Goal: Task Accomplishment & Management: Complete application form

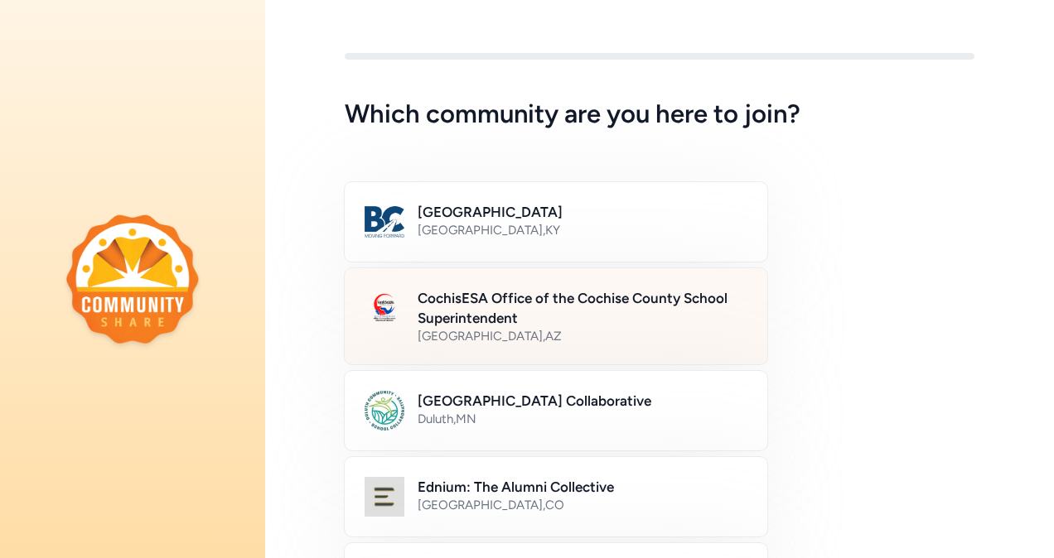
click at [489, 328] on div "[GEOGRAPHIC_DATA] , [GEOGRAPHIC_DATA]" at bounding box center [583, 336] width 330 height 17
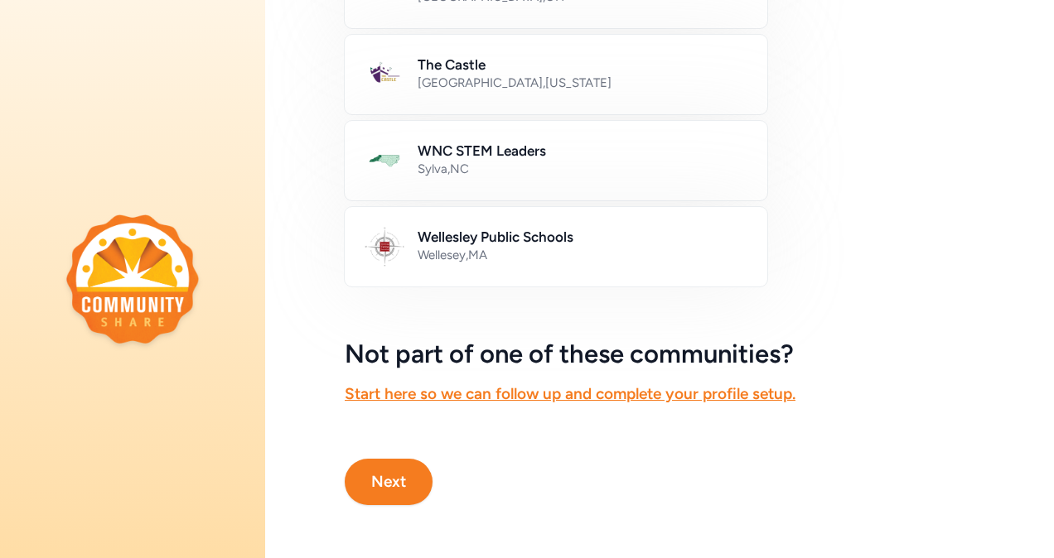
scroll to position [1032, 0]
click at [389, 466] on button "Next" at bounding box center [389, 482] width 88 height 46
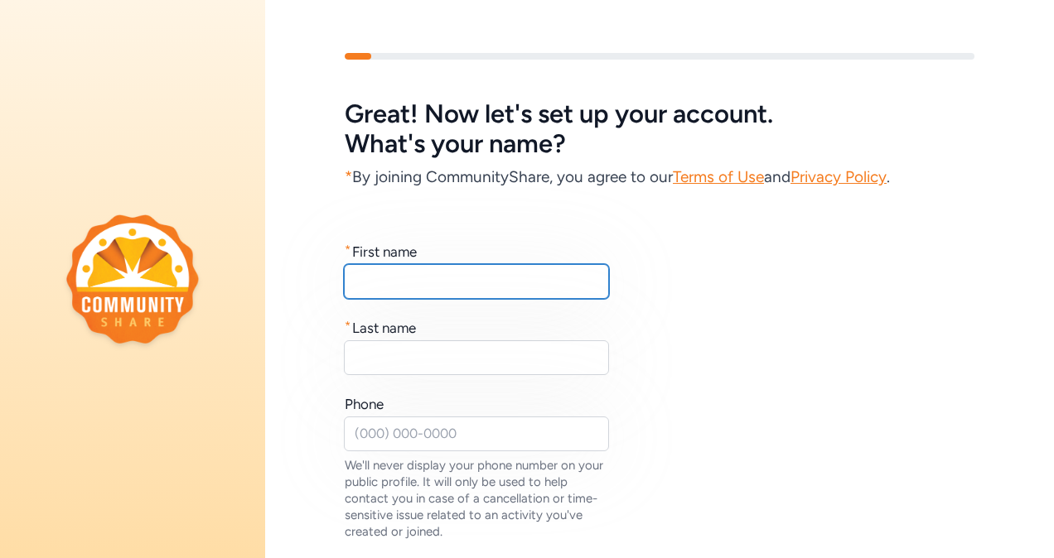
click at [449, 282] on input "text" at bounding box center [476, 281] width 265 height 35
type input "[PERSON_NAME]"
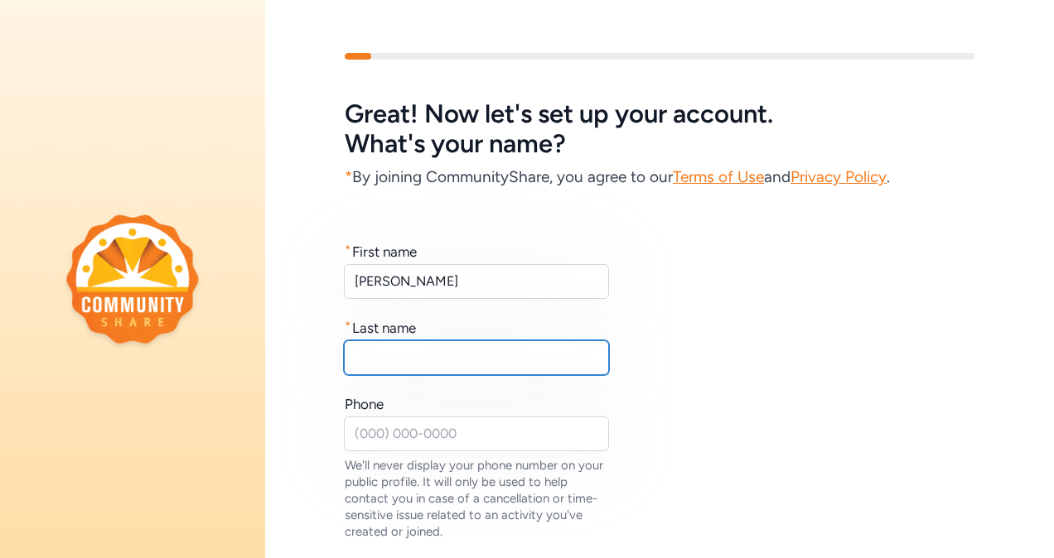
drag, startPoint x: 443, startPoint y: 341, endPoint x: 449, endPoint y: 350, distance: 10.8
click at [444, 346] on input "text" at bounding box center [476, 358] width 265 height 35
type input "[PERSON_NAME]"
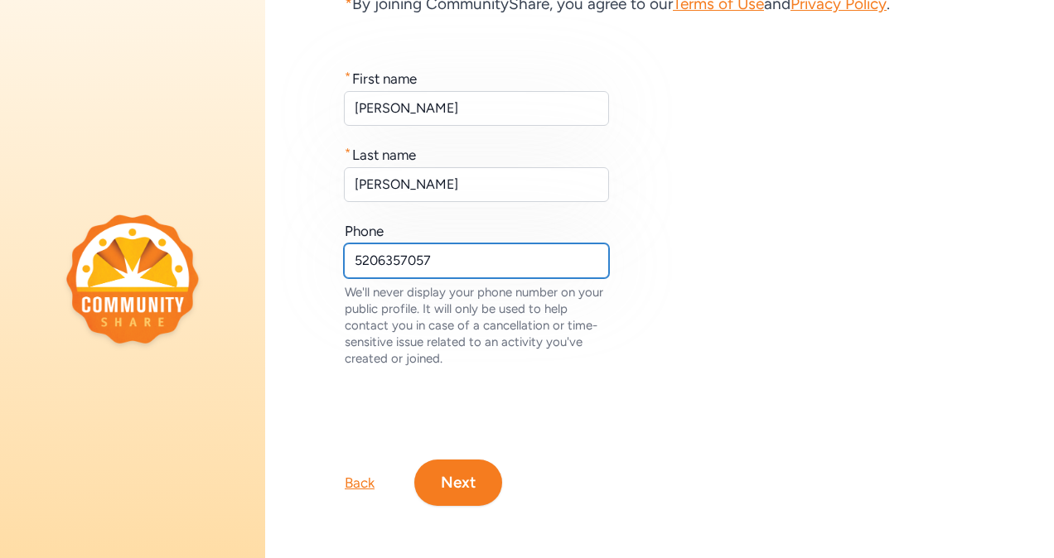
scroll to position [185, 0]
type input "5206357057"
click at [470, 462] on button "Next" at bounding box center [458, 482] width 88 height 46
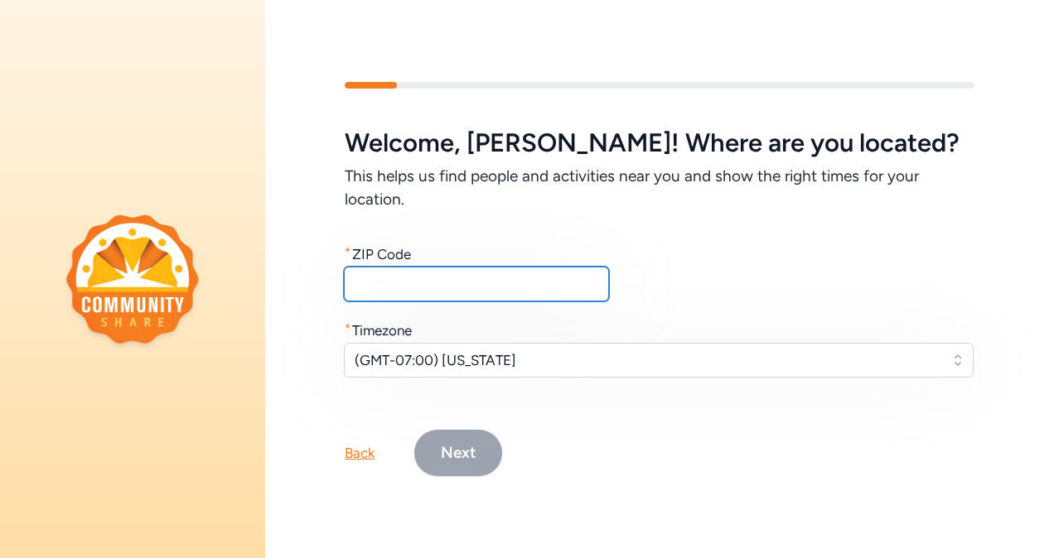
click at [467, 280] on input "text" at bounding box center [476, 284] width 265 height 35
type input "85635"
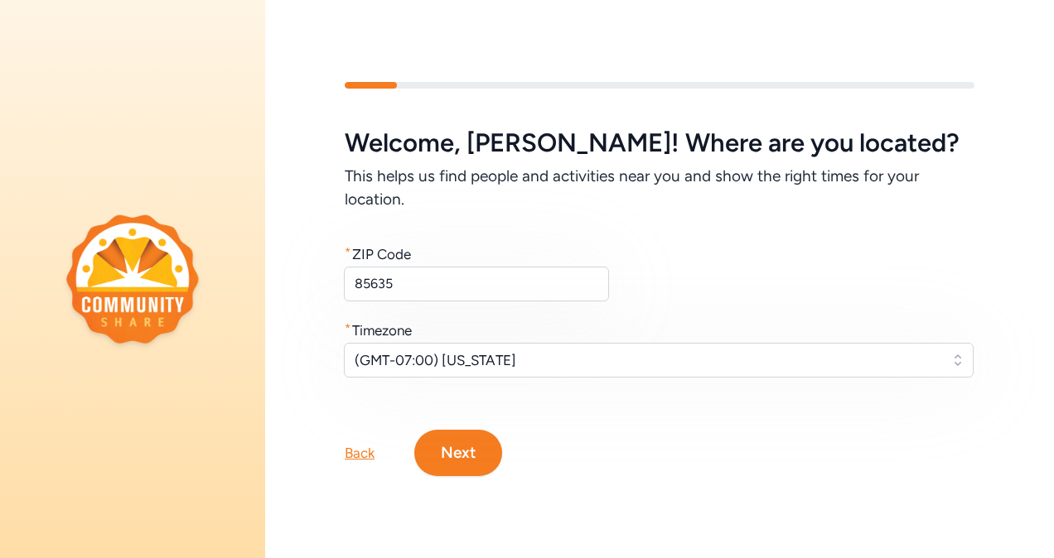
click at [472, 446] on button "Next" at bounding box center [458, 453] width 88 height 46
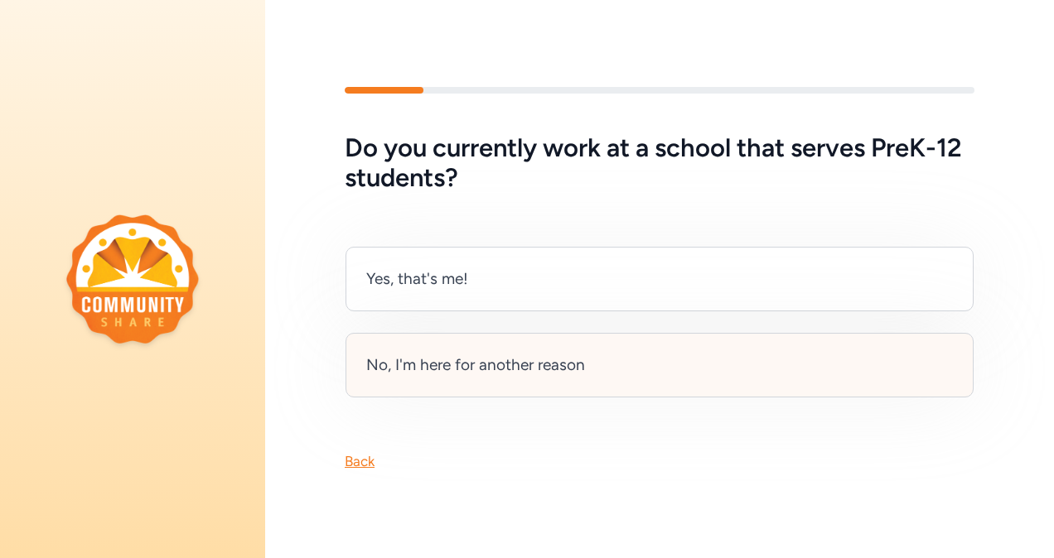
click at [483, 360] on div "No, I'm here for another reason" at bounding box center [475, 365] width 219 height 23
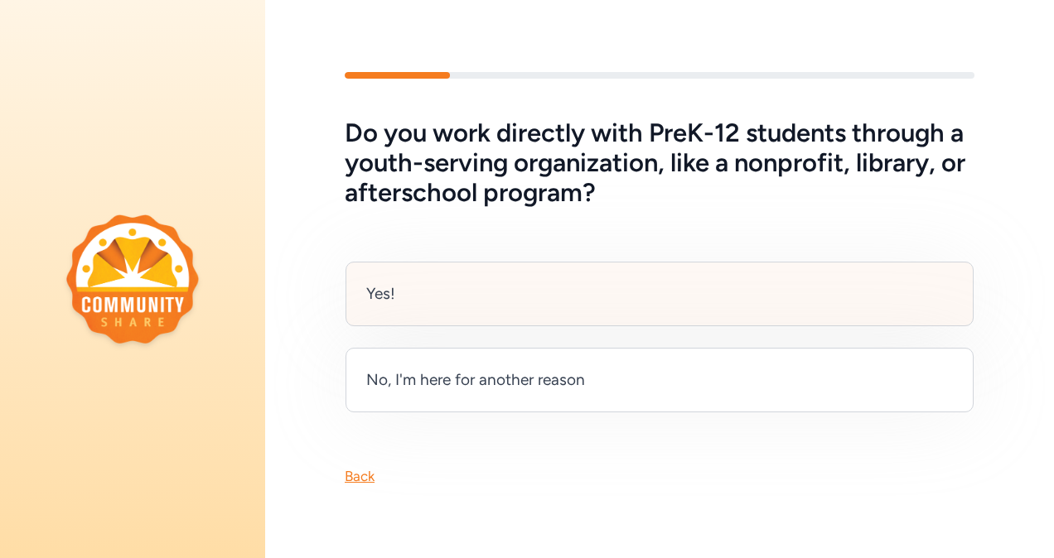
click at [433, 293] on div "Yes!" at bounding box center [660, 294] width 628 height 65
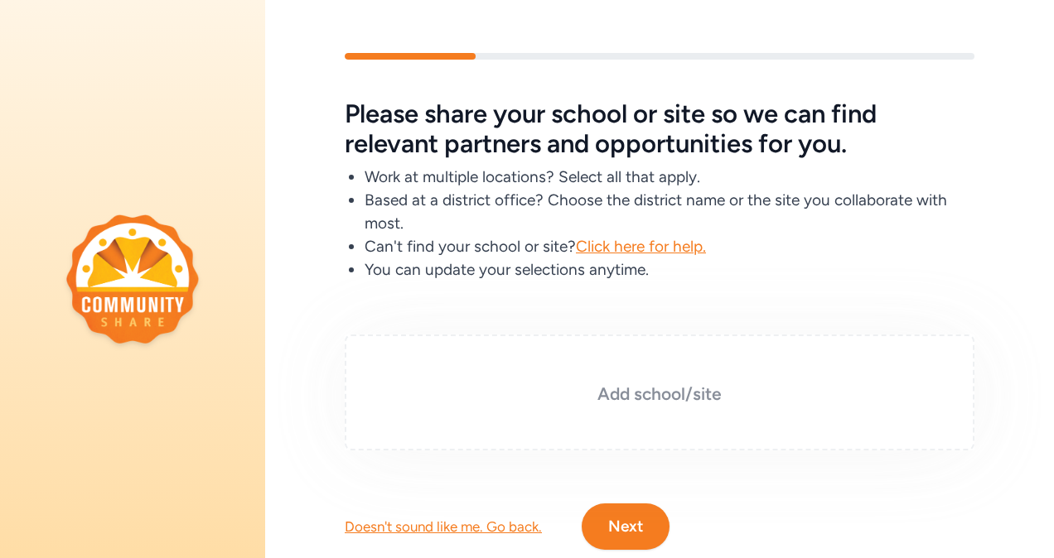
click at [641, 397] on h3 "Add school/site" at bounding box center [659, 394] width 547 height 23
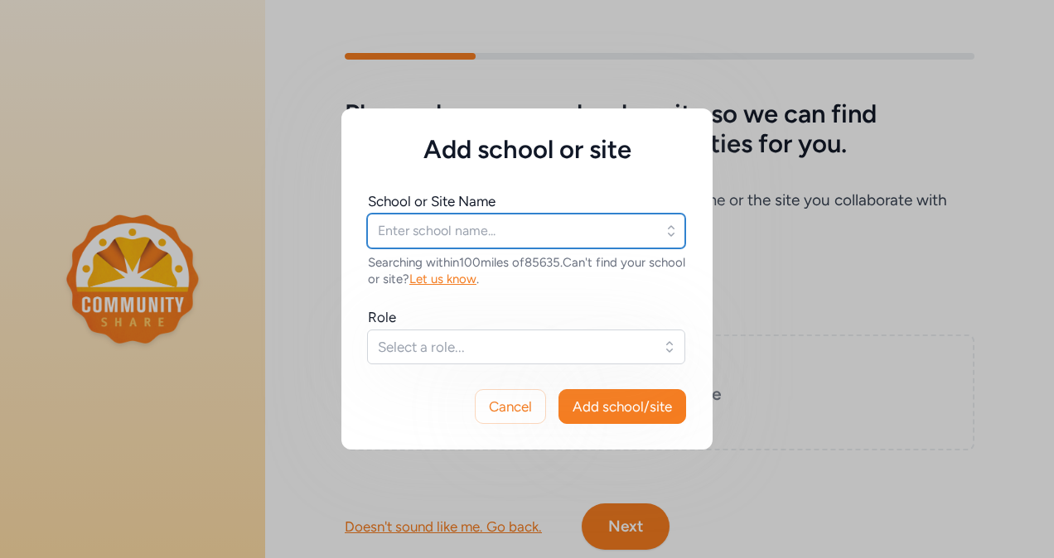
click at [462, 243] on input "text" at bounding box center [526, 231] width 318 height 35
click at [666, 230] on icon "button" at bounding box center [671, 231] width 17 height 17
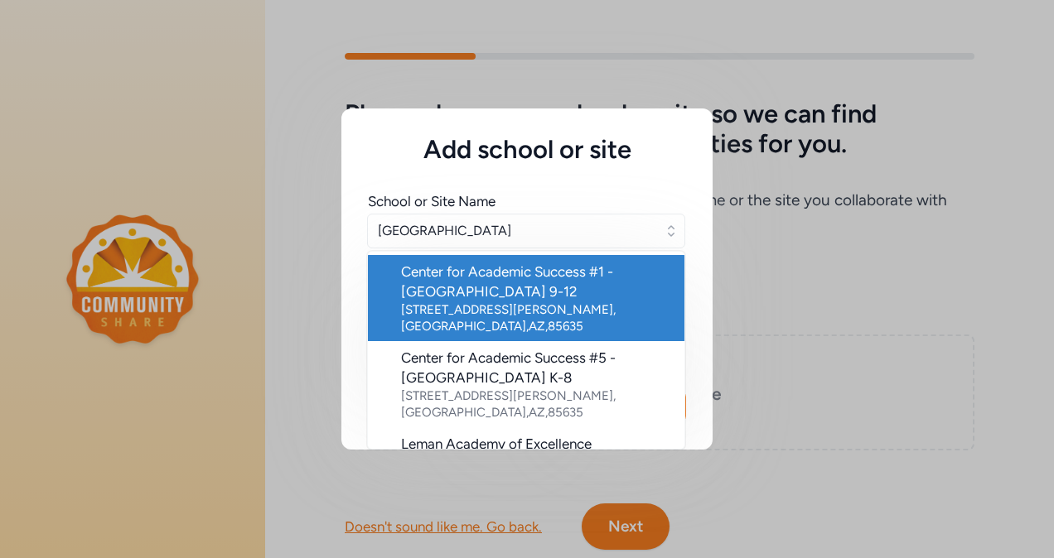
click at [559, 288] on div "Center for Academic Success #1 - [GEOGRAPHIC_DATA] 9-12" at bounding box center [536, 282] width 270 height 40
type input "Center for Academic Success #1 - [GEOGRAPHIC_DATA] 9-12"
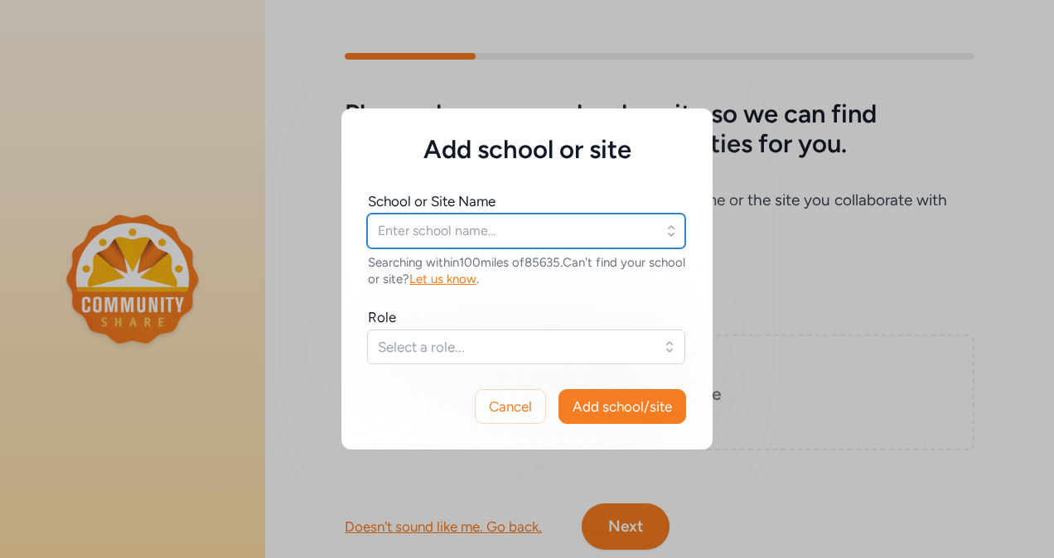
type input "Center for Academic Success #1 - [GEOGRAPHIC_DATA] 9-12"
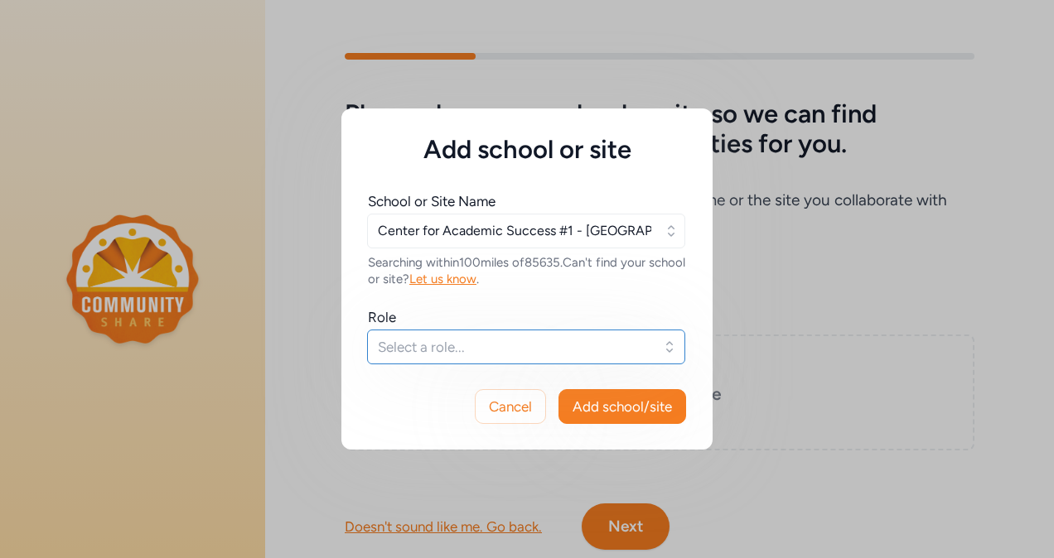
click at [584, 333] on button "Select a role..." at bounding box center [526, 347] width 318 height 35
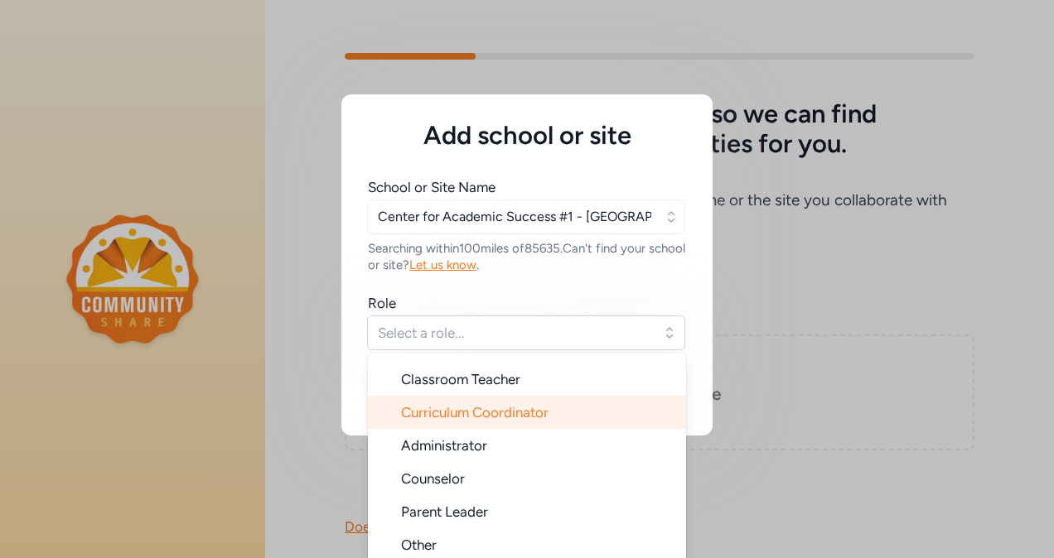
scroll to position [20, 0]
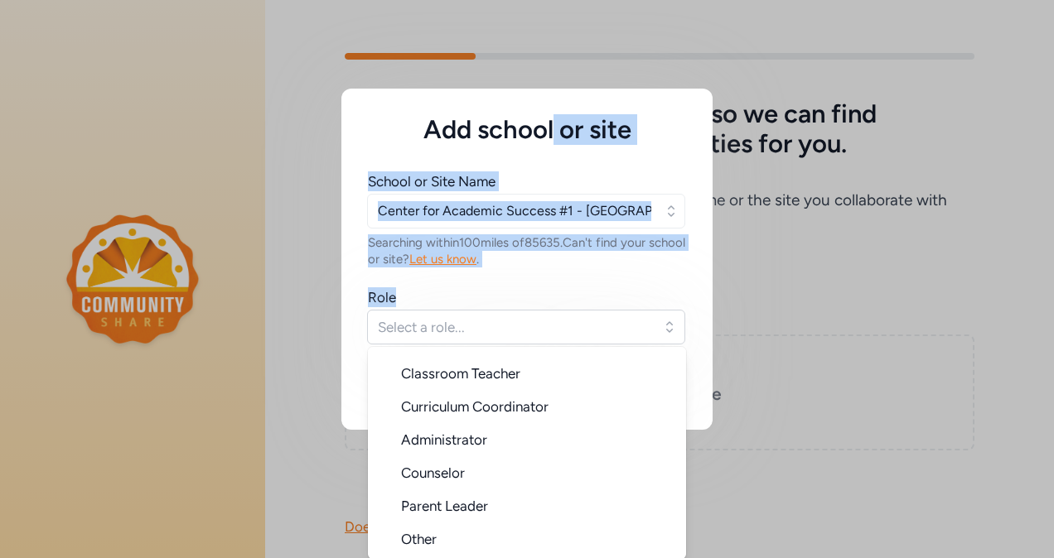
drag, startPoint x: 544, startPoint y: 98, endPoint x: 803, endPoint y: 280, distance: 317.0
click at [803, 280] on div "Add school or site School or Site Name Center for Academic Success #1 - [GEOGRA…" at bounding box center [527, 259] width 1054 height 558
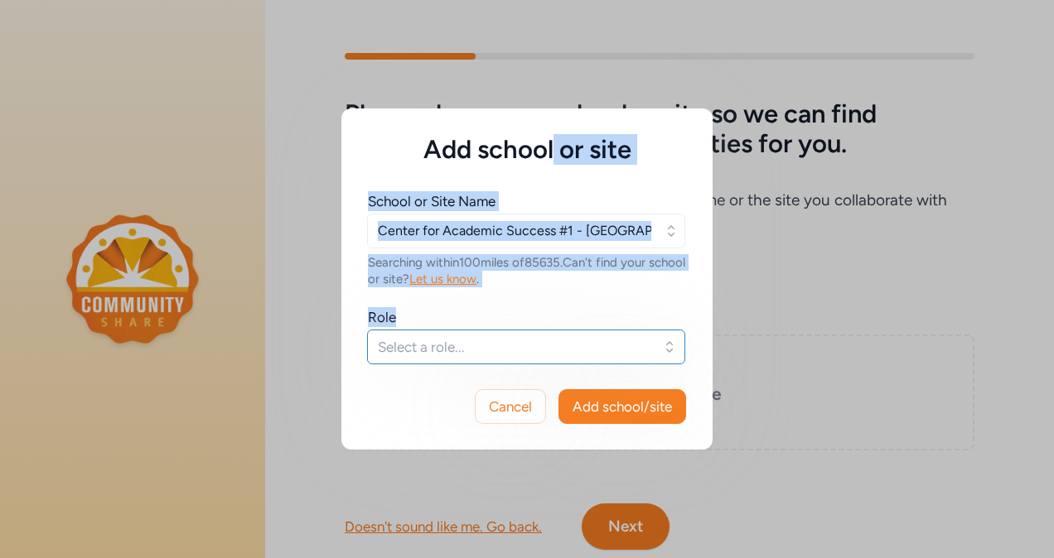
scroll to position [0, 0]
click at [509, 420] on button "Cancel" at bounding box center [510, 406] width 71 height 35
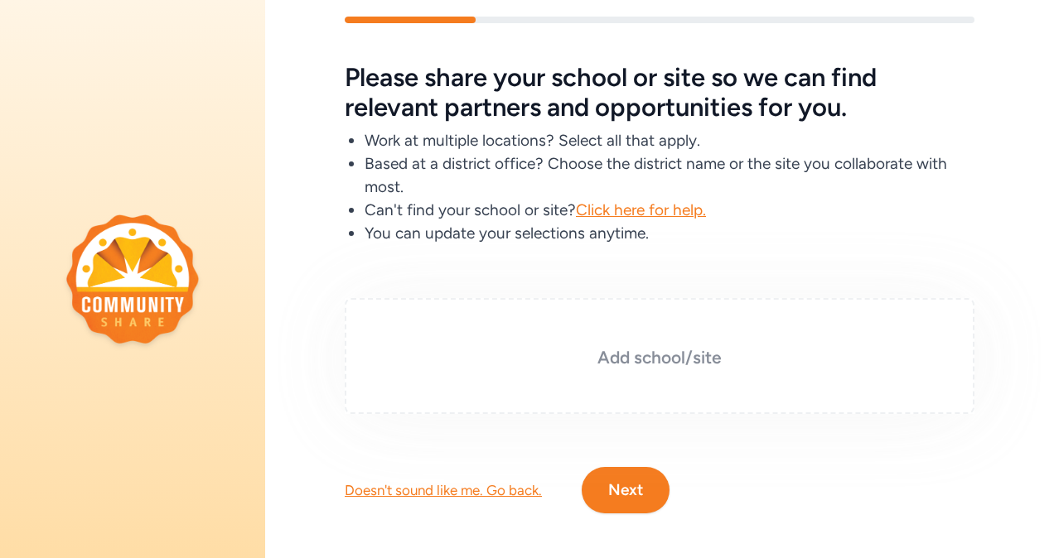
scroll to position [57, 0]
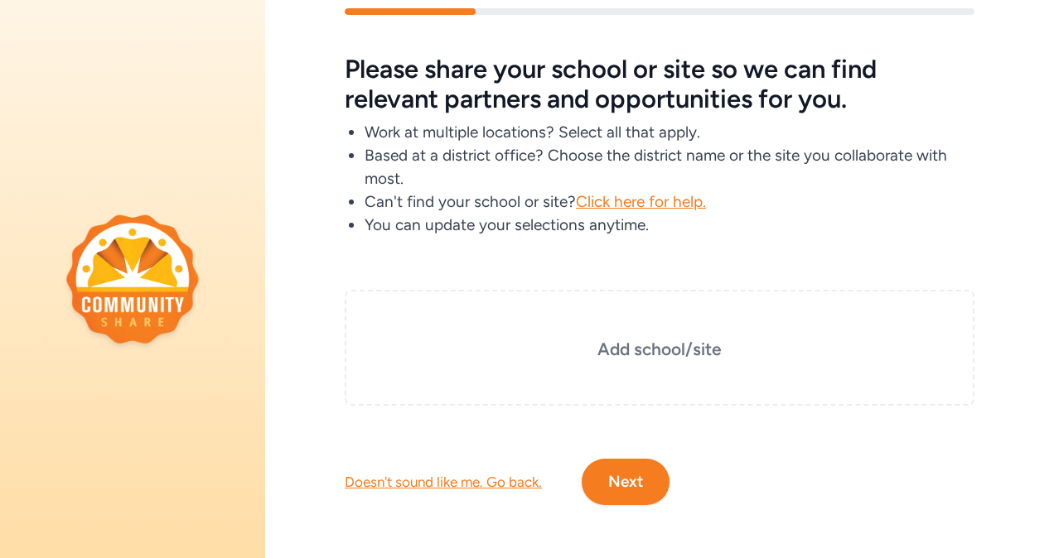
click at [457, 472] on div "Doesn't sound like me. Go back." at bounding box center [443, 482] width 197 height 20
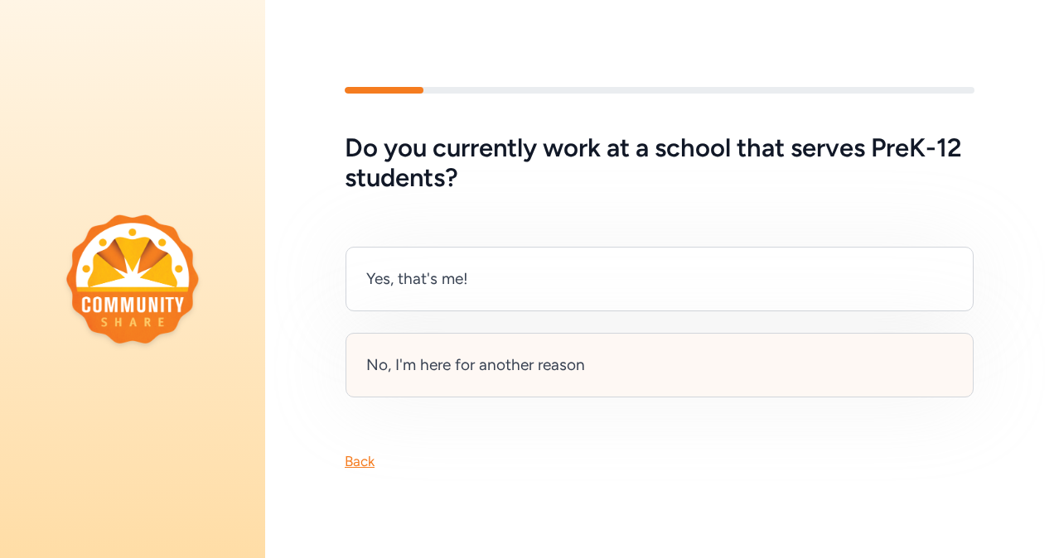
click at [433, 380] on div "No, I'm here for another reason" at bounding box center [660, 365] width 628 height 65
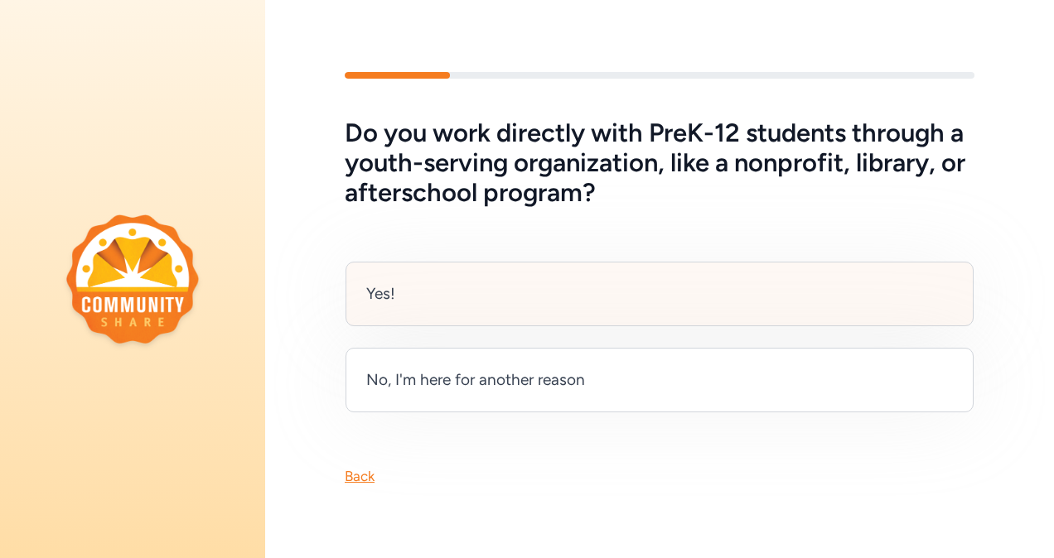
click at [457, 278] on div "Yes!" at bounding box center [660, 294] width 628 height 65
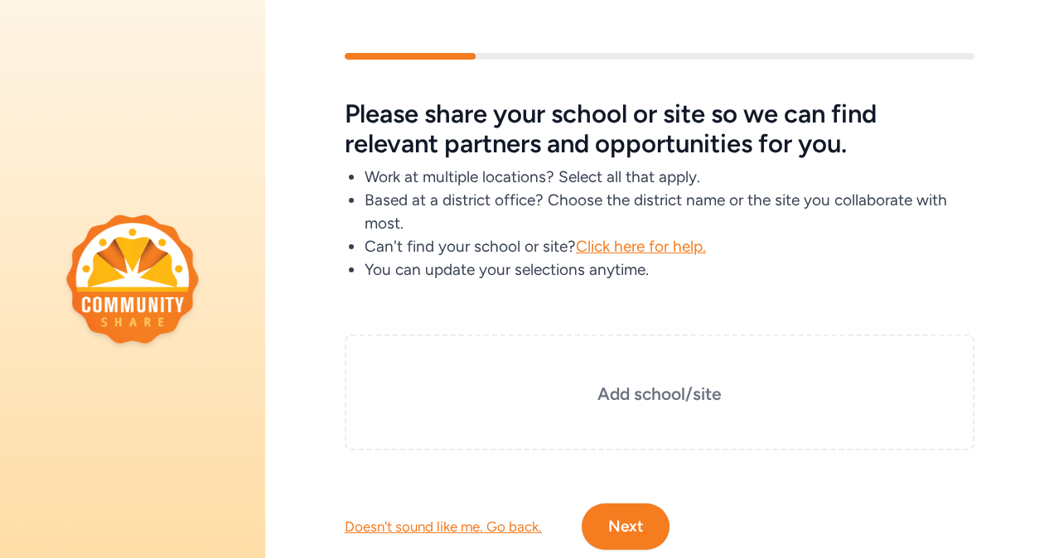
click at [621, 537] on button "Next" at bounding box center [626, 527] width 88 height 46
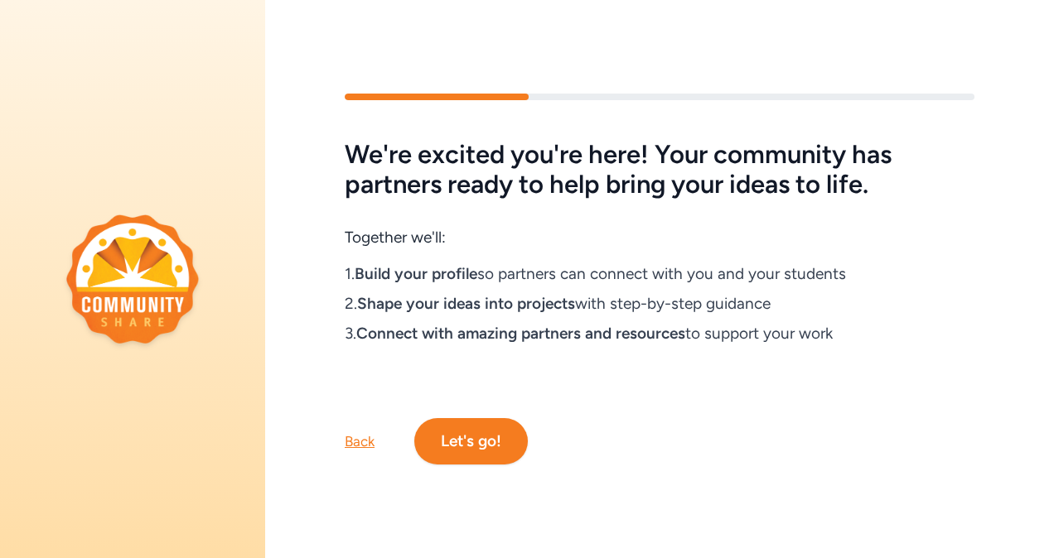
click at [485, 433] on button "Let's go!" at bounding box center [471, 441] width 114 height 46
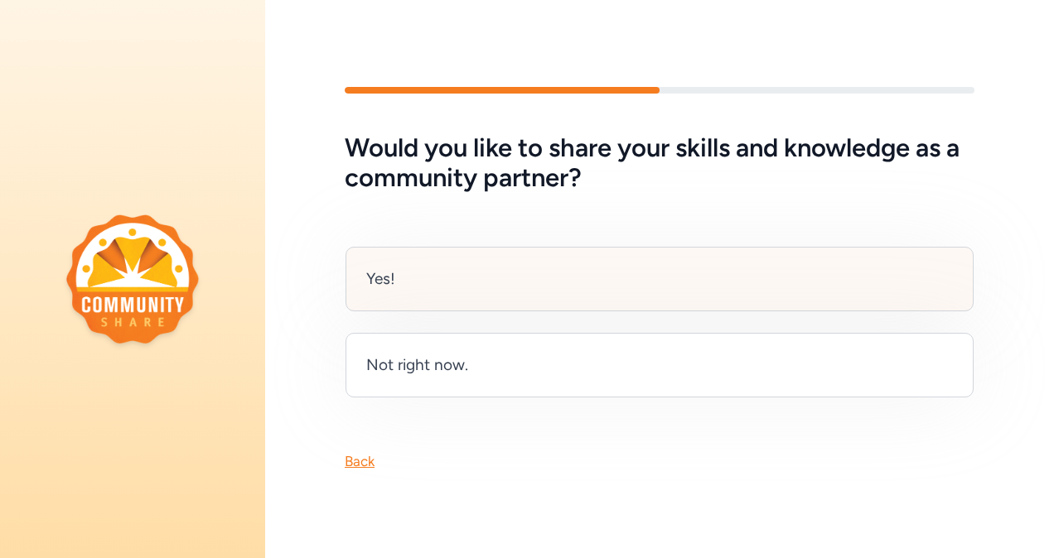
click at [417, 259] on div "Yes!" at bounding box center [660, 279] width 628 height 65
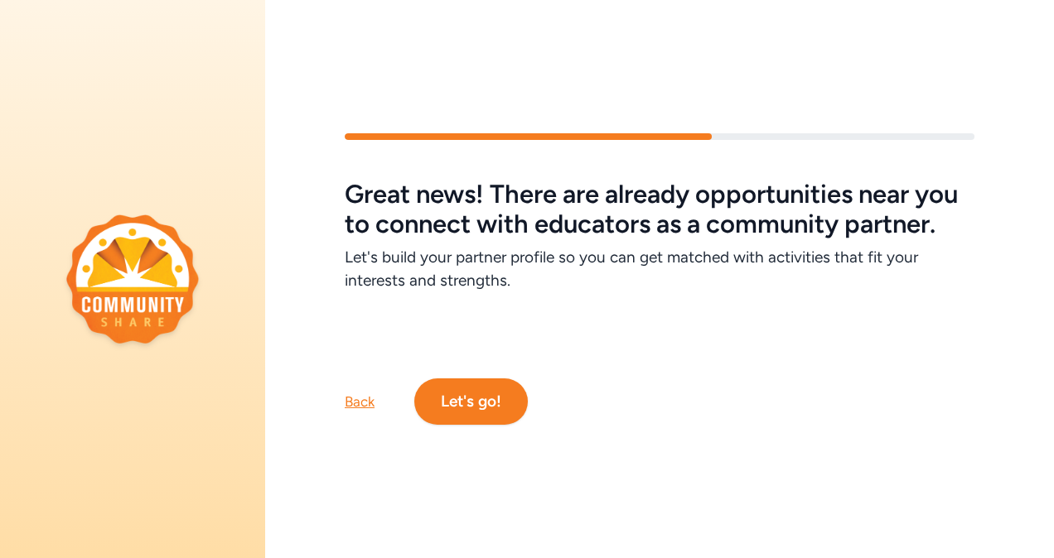
click at [487, 411] on button "Let's go!" at bounding box center [471, 402] width 114 height 46
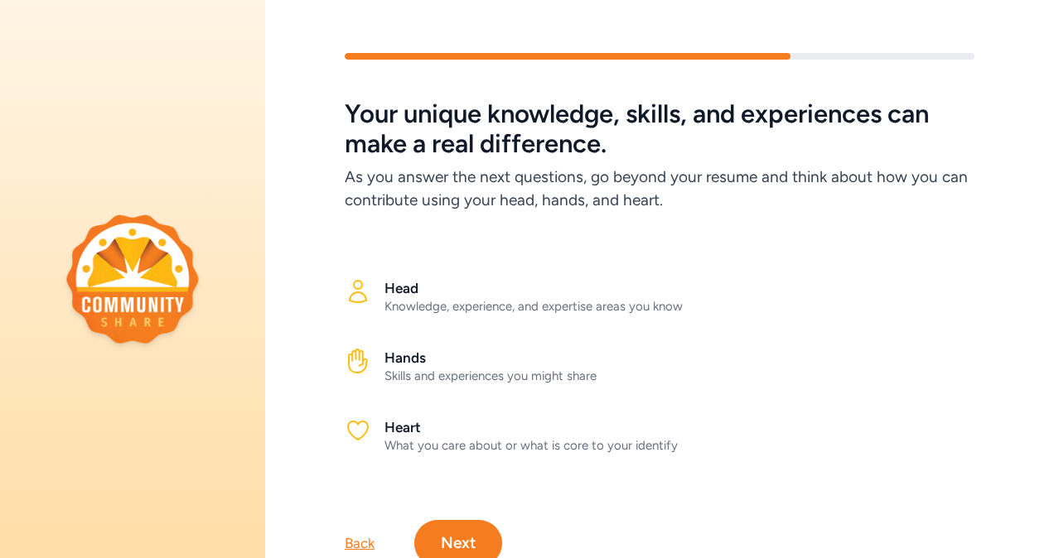
click at [463, 540] on button "Next" at bounding box center [458, 543] width 88 height 46
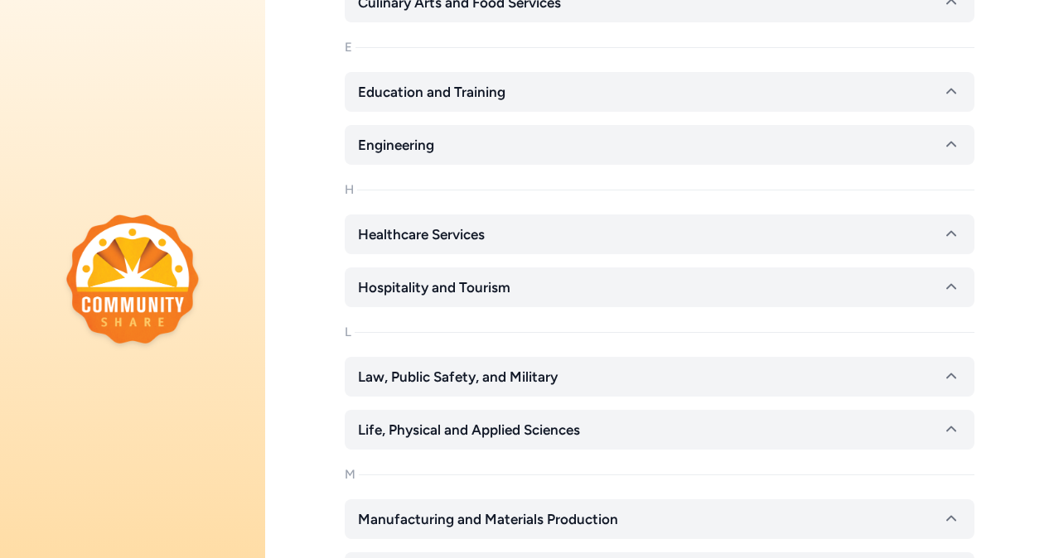
scroll to position [829, 0]
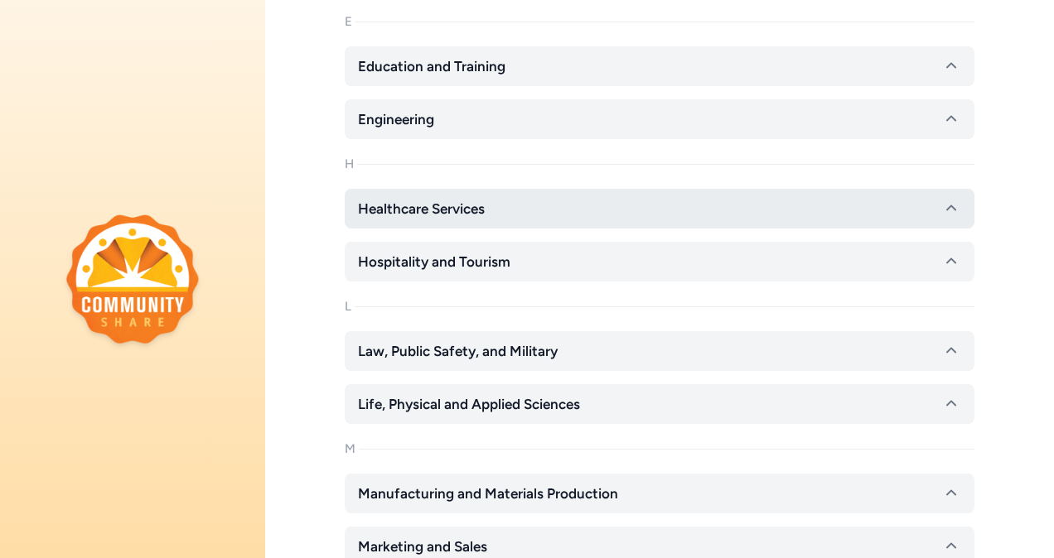
click at [725, 196] on button "Healthcare Services" at bounding box center [660, 209] width 630 height 40
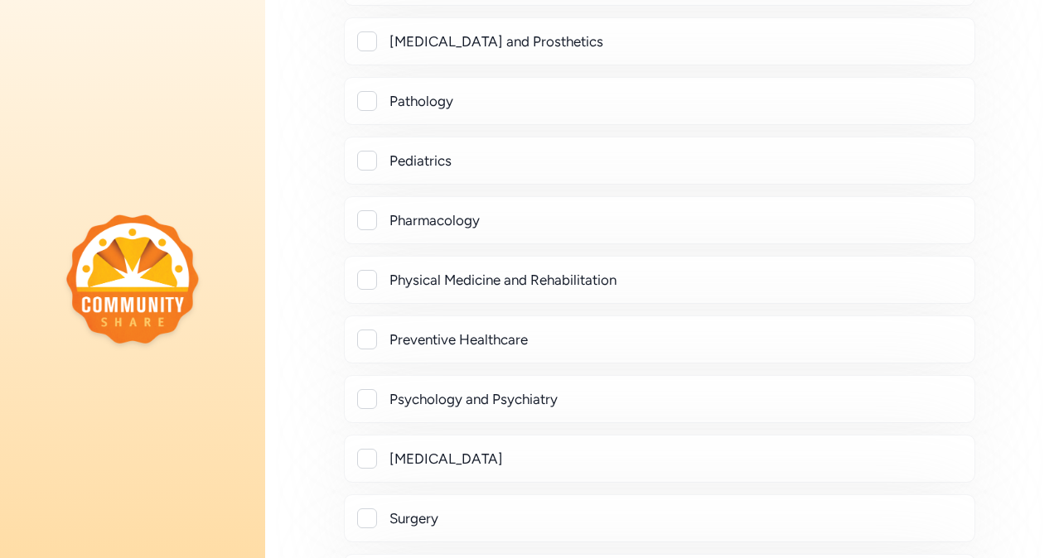
scroll to position [2486, 0]
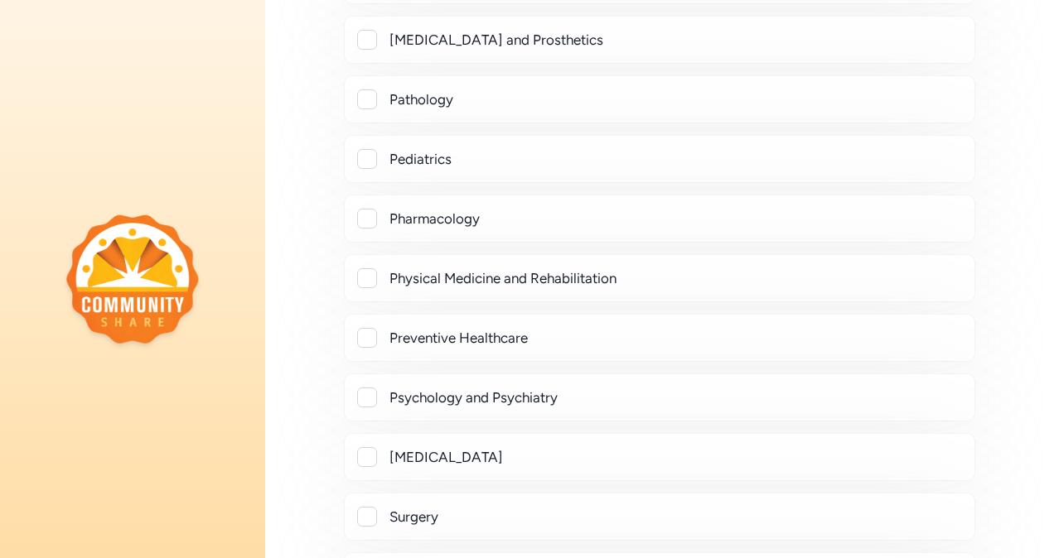
click at [451, 388] on div "Psychology and Psychiatry" at bounding box center [675, 398] width 572 height 20
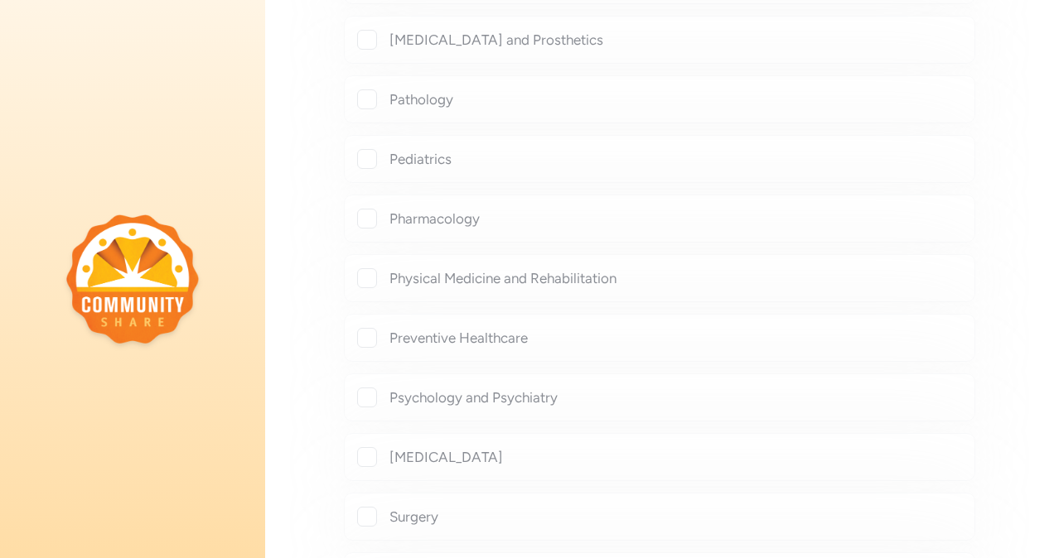
checkbox input "true"
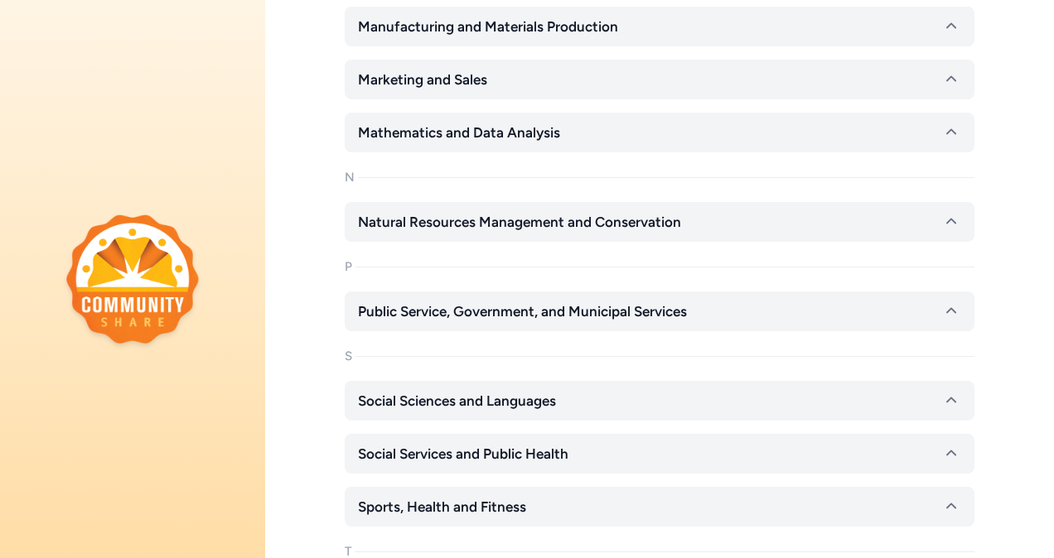
scroll to position [3480, 0]
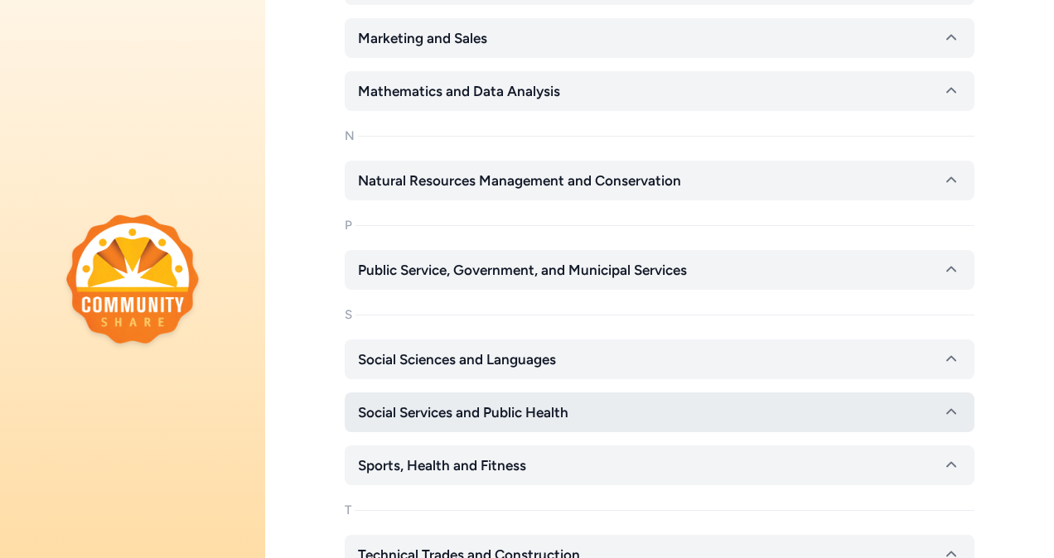
click at [509, 403] on span "Social Services and Public Health" at bounding box center [463, 413] width 210 height 20
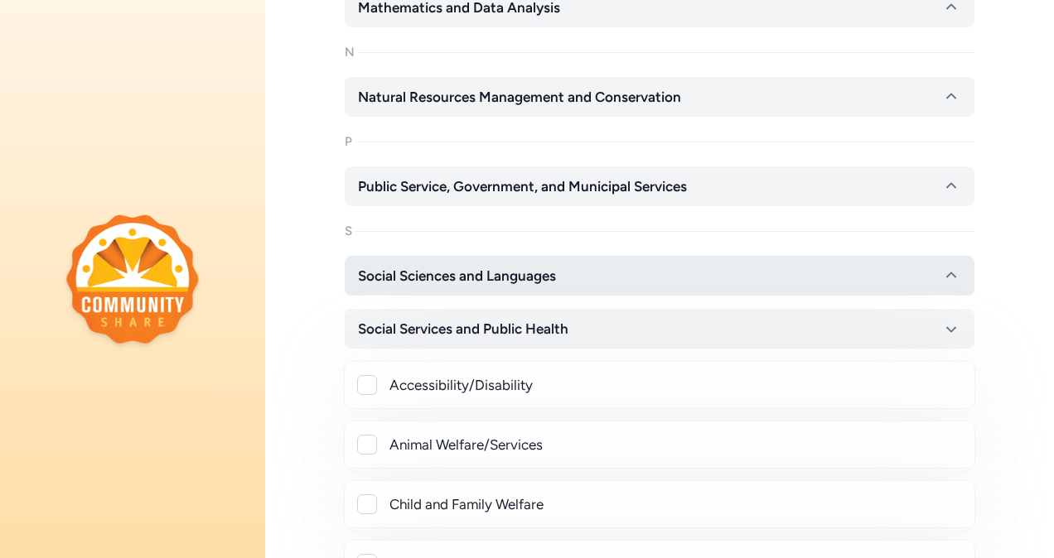
scroll to position [3646, 0]
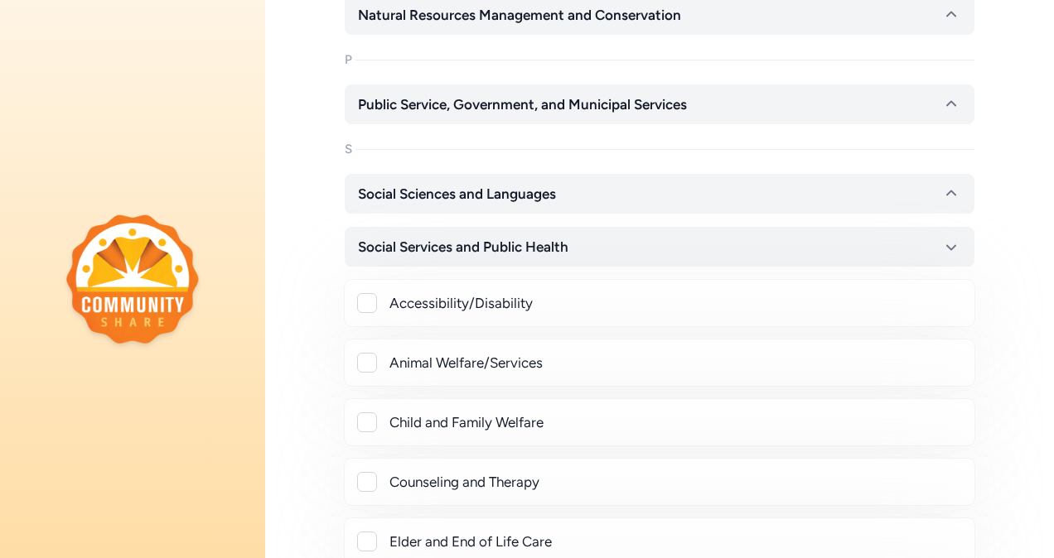
click at [521, 293] on div "Accessibility/Disability" at bounding box center [675, 303] width 572 height 20
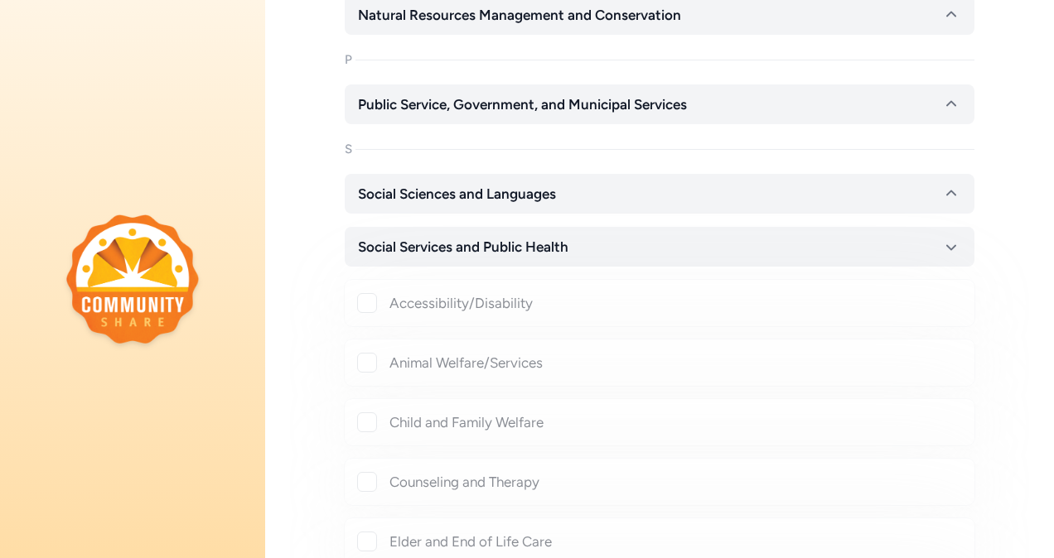
checkbox input "true"
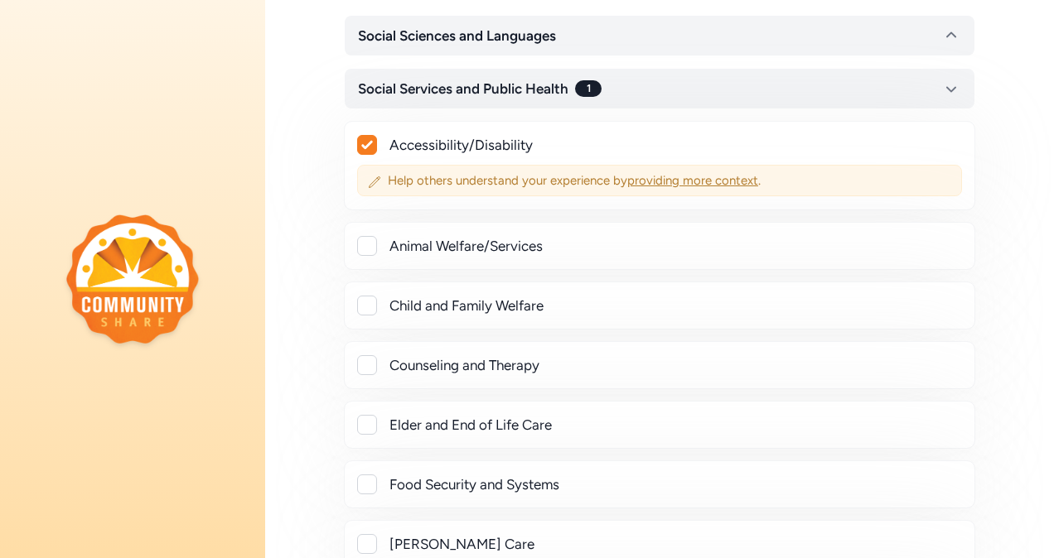
scroll to position [3812, 0]
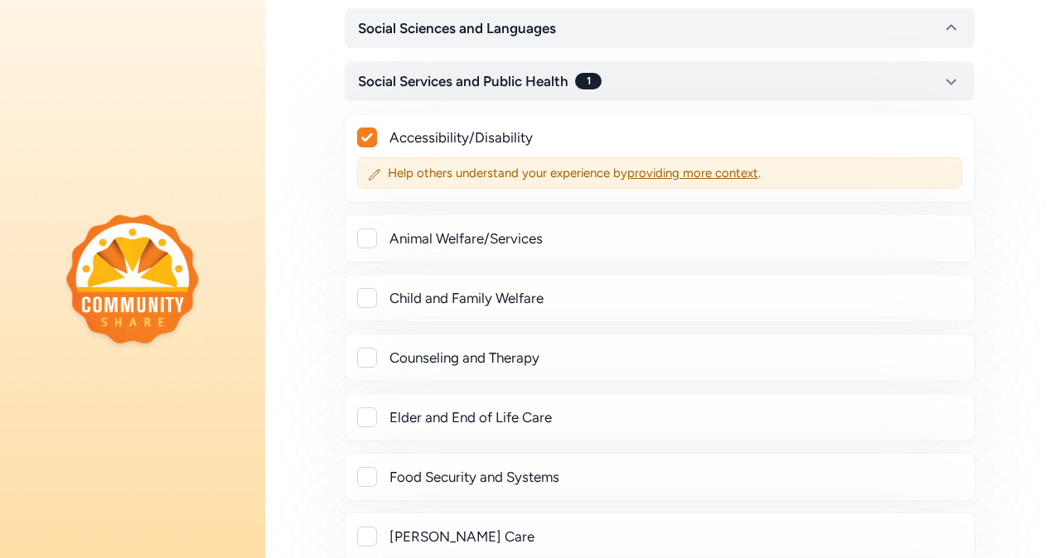
click at [519, 287] on div "Child and Family Welfare" at bounding box center [659, 298] width 631 height 48
click at [520, 288] on div "Child and Family Welfare" at bounding box center [675, 298] width 572 height 20
checkbox input "true"
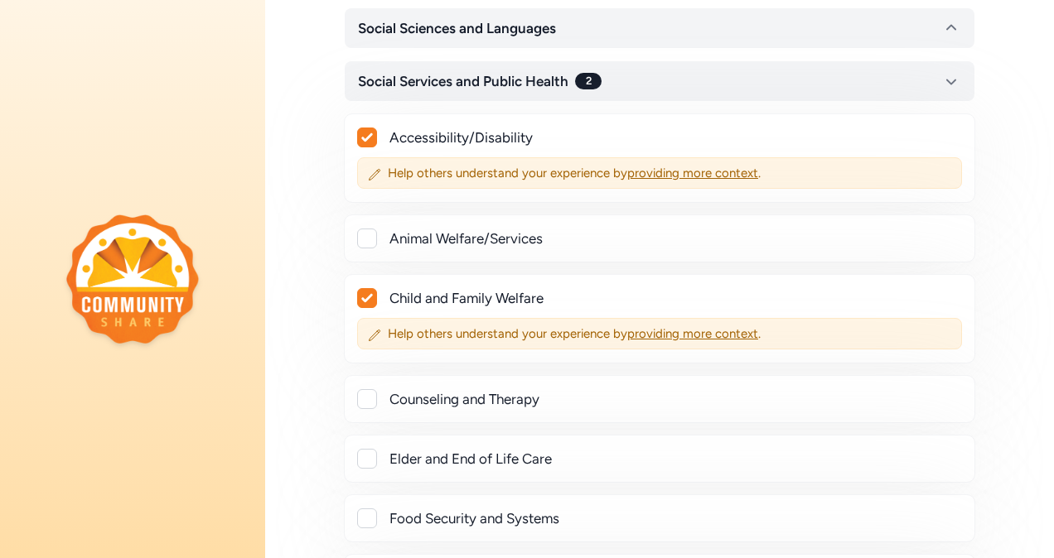
click at [394, 389] on div "Counseling and Therapy" at bounding box center [659, 399] width 631 height 48
click at [365, 389] on div at bounding box center [367, 399] width 20 height 20
checkbox input "true"
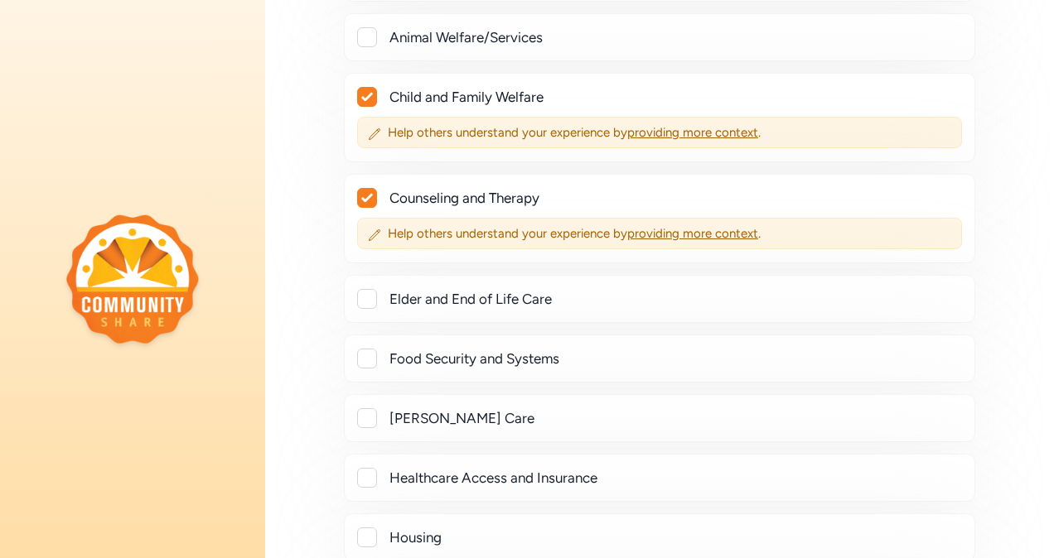
scroll to position [4060, 0]
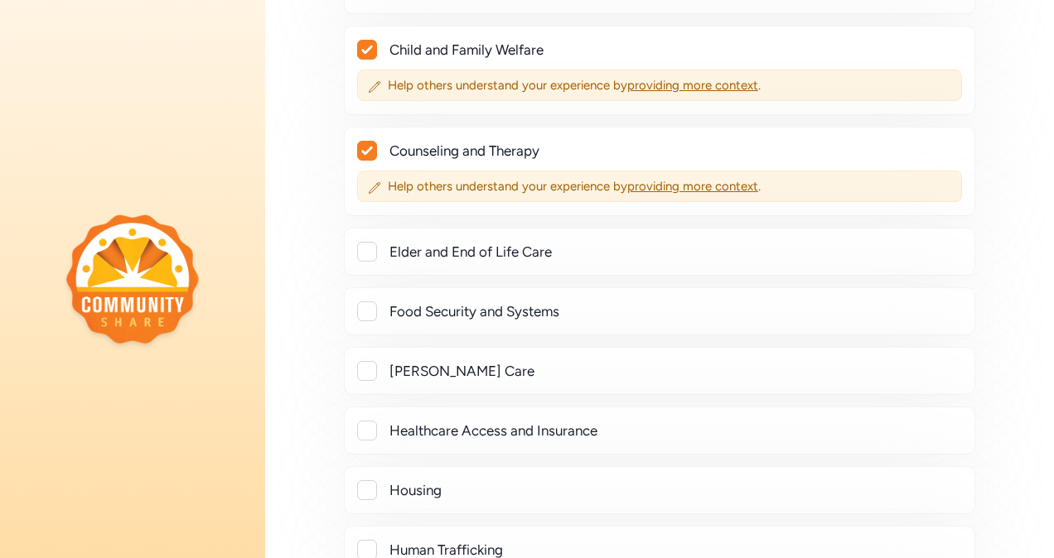
click at [365, 361] on div at bounding box center [367, 371] width 20 height 20
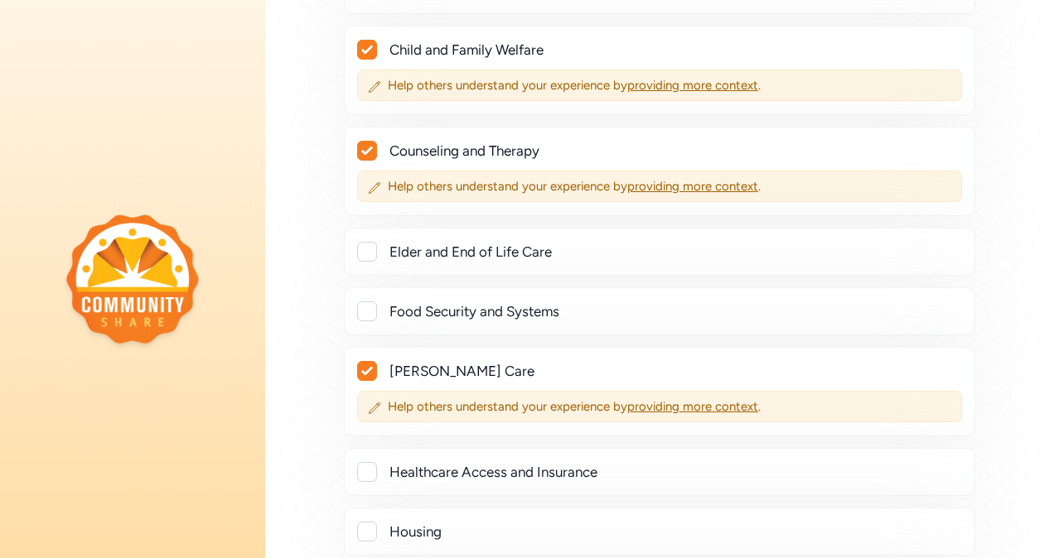
click at [366, 367] on icon at bounding box center [366, 371] width 11 height 8
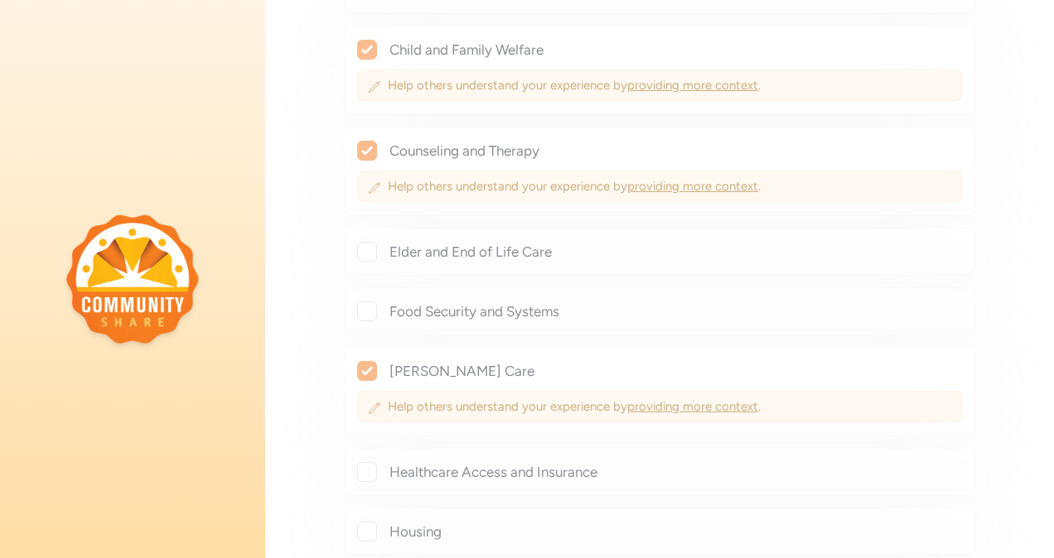
checkbox input "false"
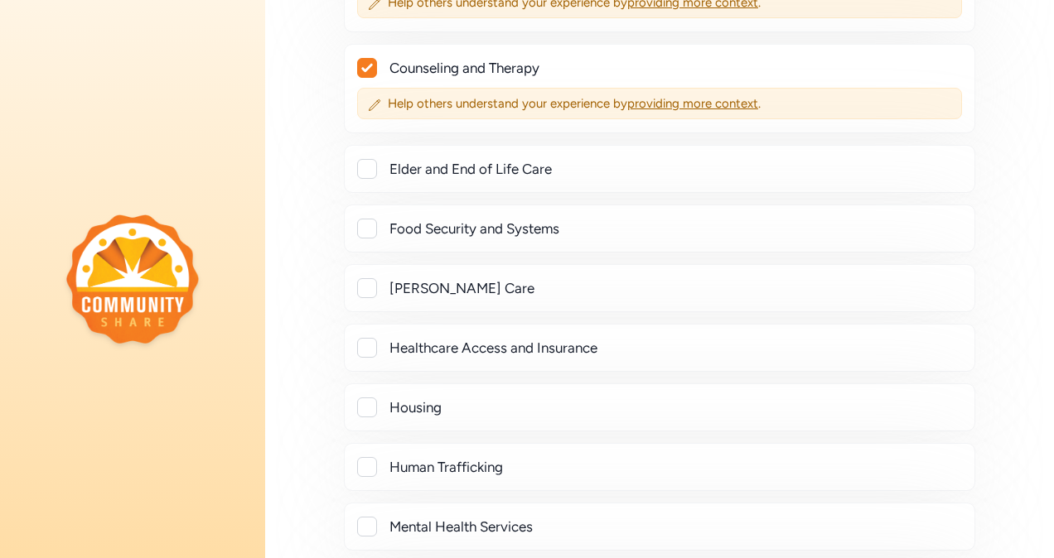
scroll to position [4226, 0]
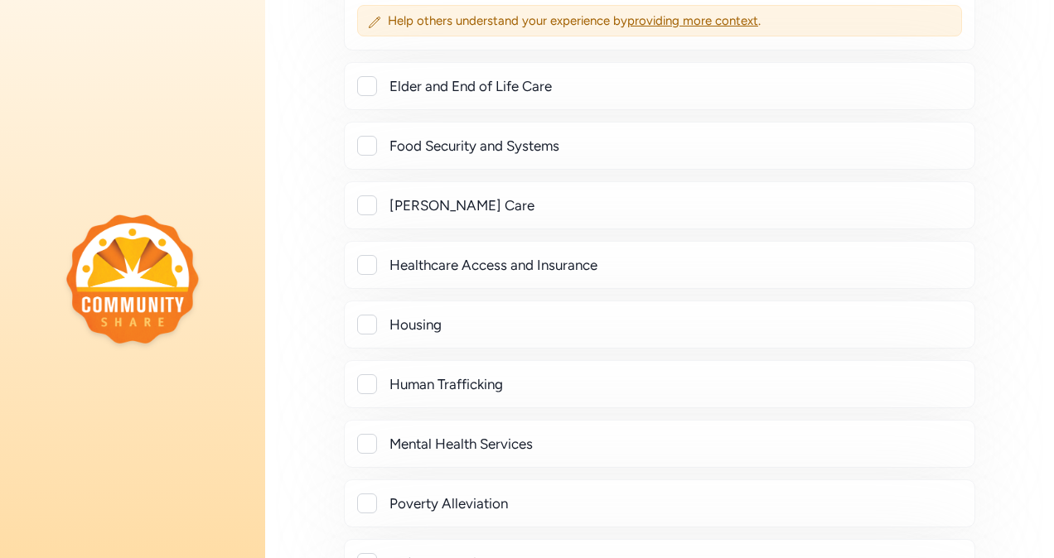
click at [370, 434] on div at bounding box center [367, 444] width 20 height 20
checkbox input "true"
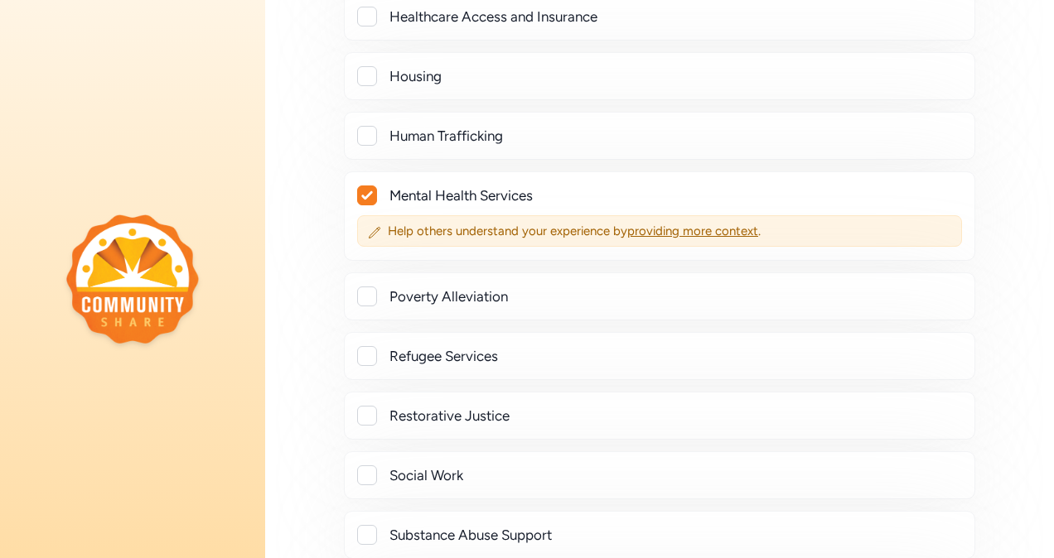
scroll to position [4640, 0]
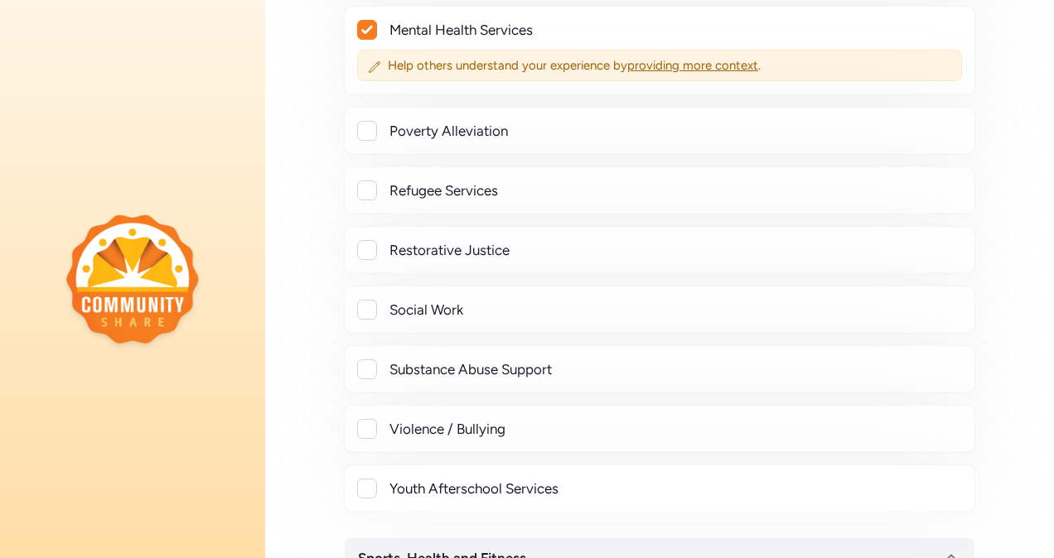
click at [363, 300] on div at bounding box center [367, 310] width 20 height 20
checkbox input "true"
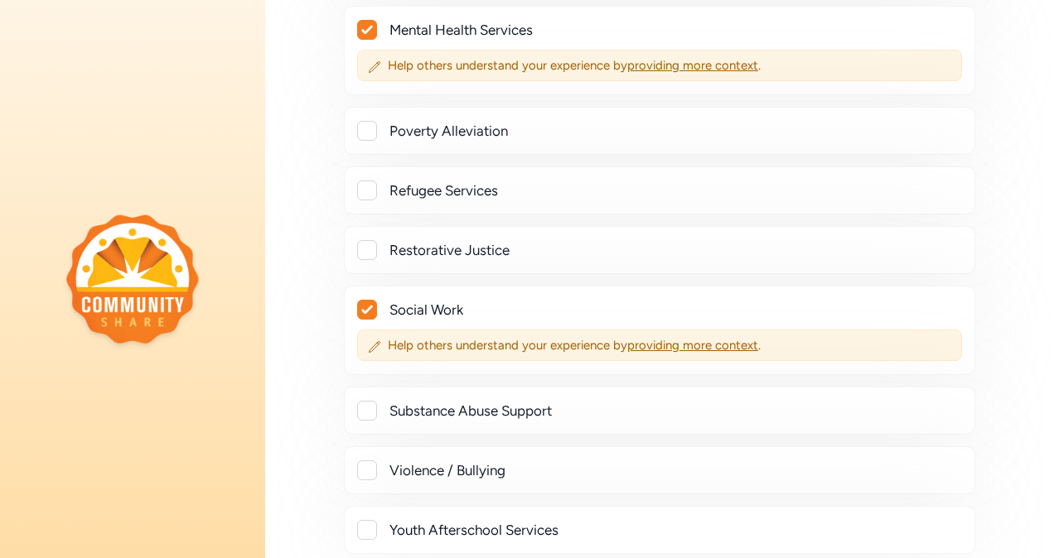
click at [365, 401] on div at bounding box center [367, 411] width 20 height 20
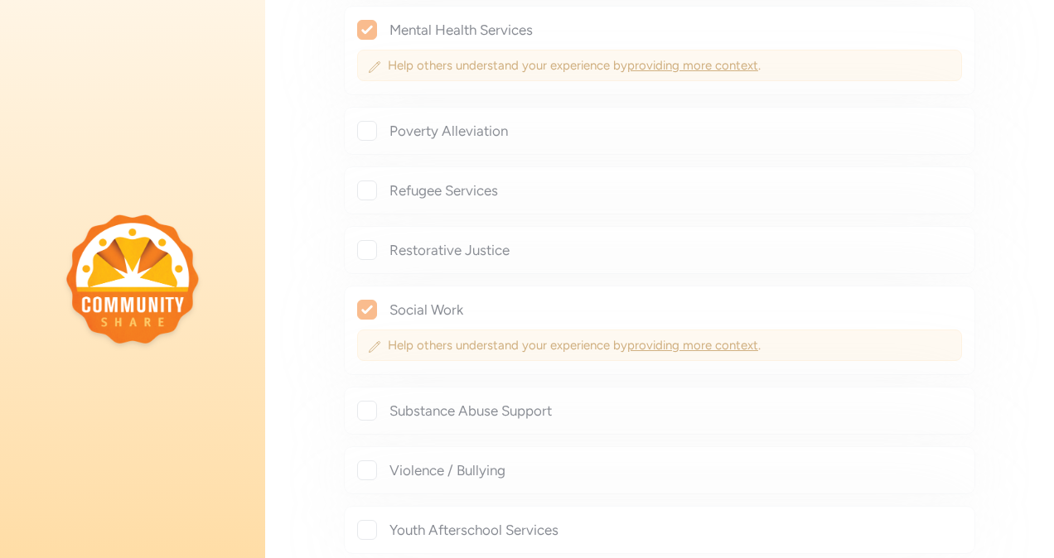
checkbox input "true"
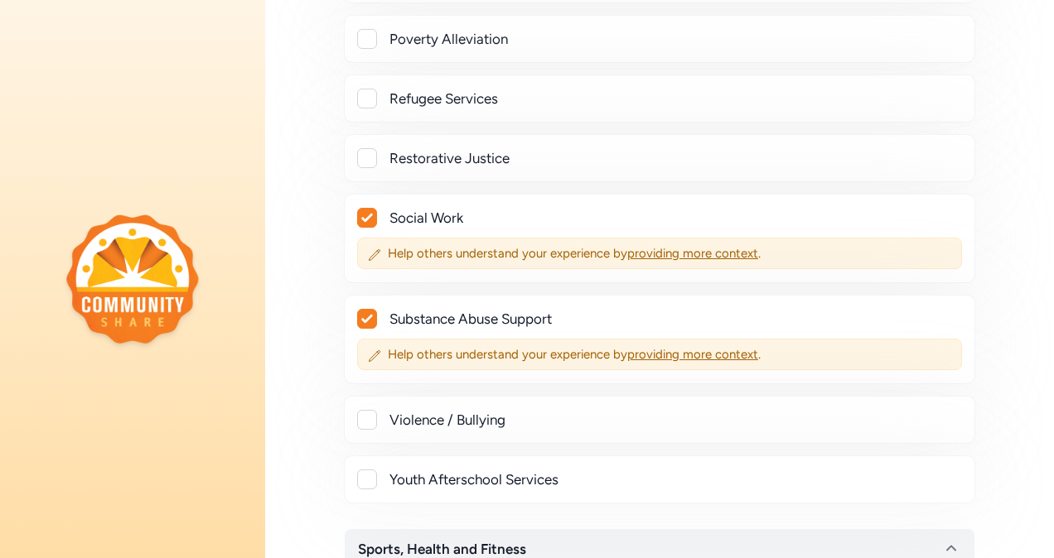
scroll to position [4806, 0]
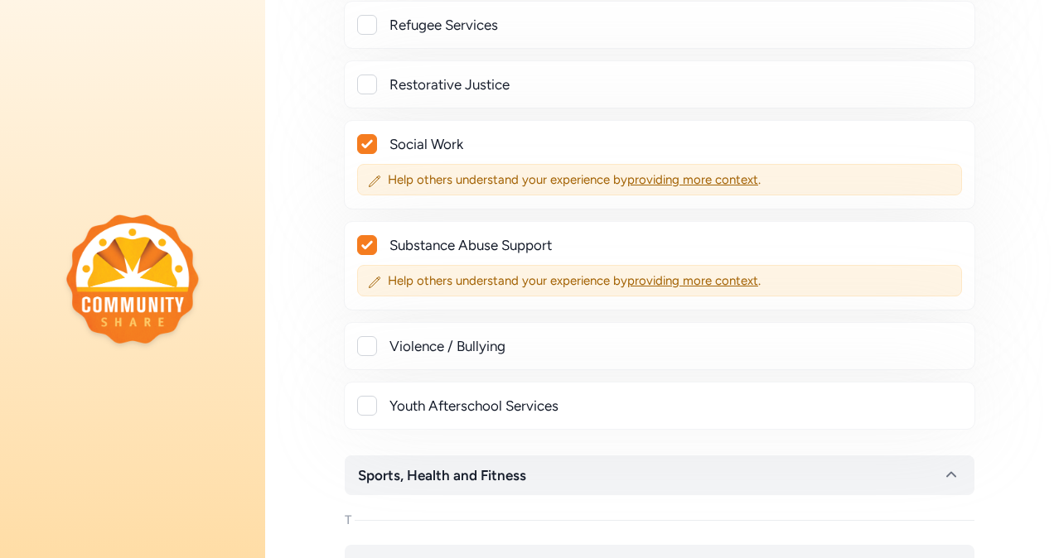
click at [346, 322] on div "Violence / Bullying" at bounding box center [659, 346] width 631 height 48
click at [363, 336] on div at bounding box center [367, 346] width 20 height 20
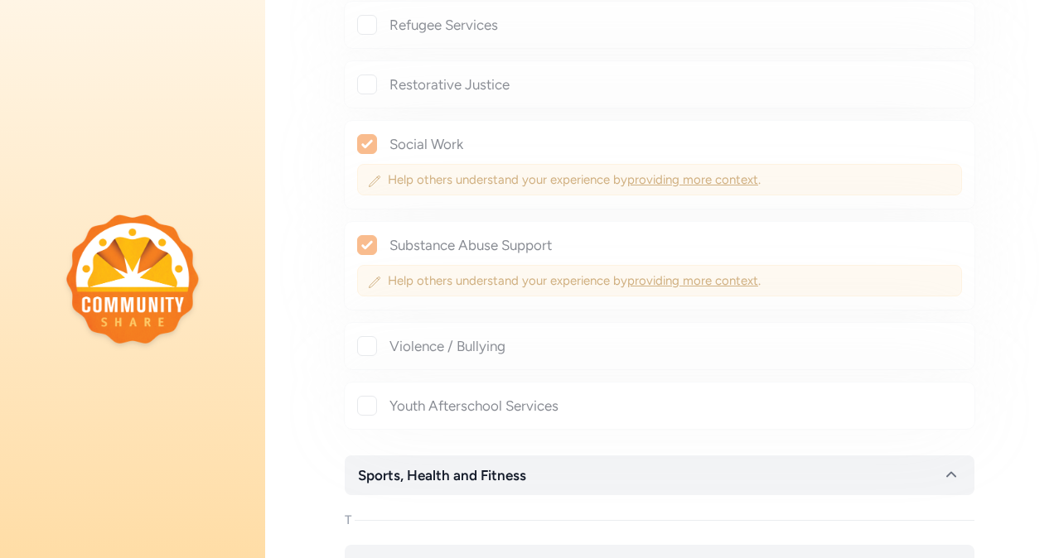
checkbox input "true"
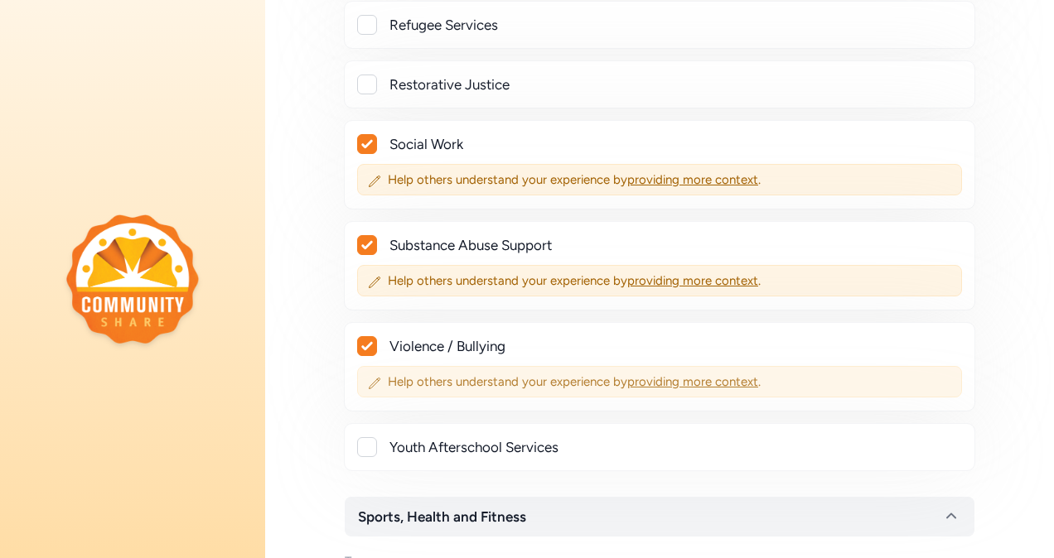
scroll to position [5058, 0]
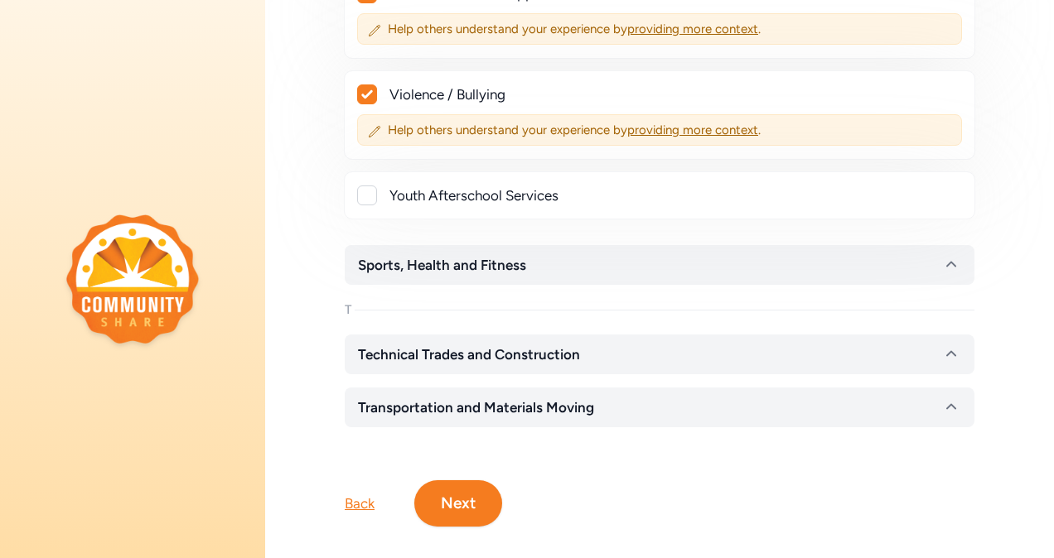
click at [456, 481] on button "Next" at bounding box center [458, 504] width 88 height 46
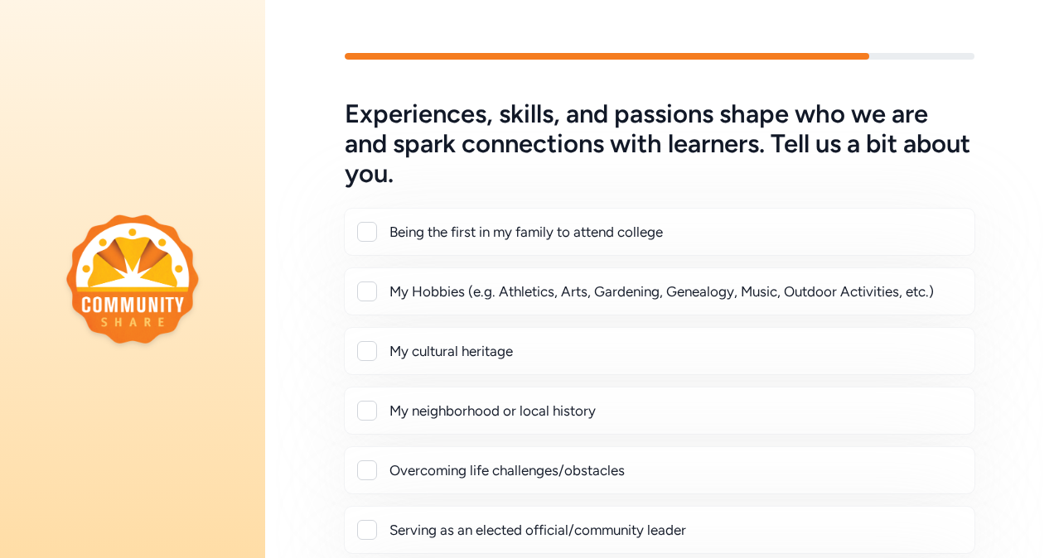
click at [483, 239] on div "Being the first in my family to attend college" at bounding box center [675, 232] width 572 height 20
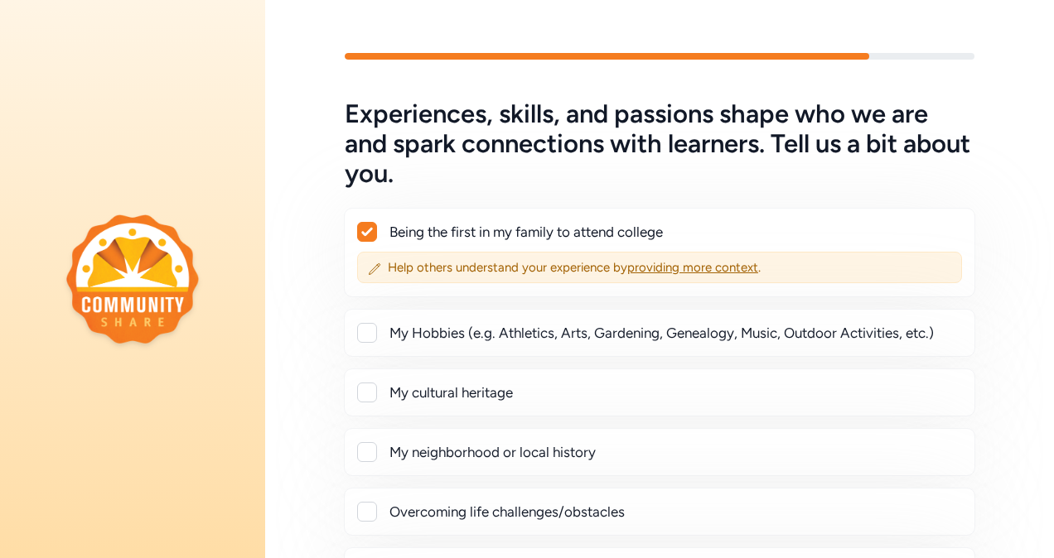
click at [483, 239] on div "Being the first in my family to attend college" at bounding box center [675, 232] width 572 height 20
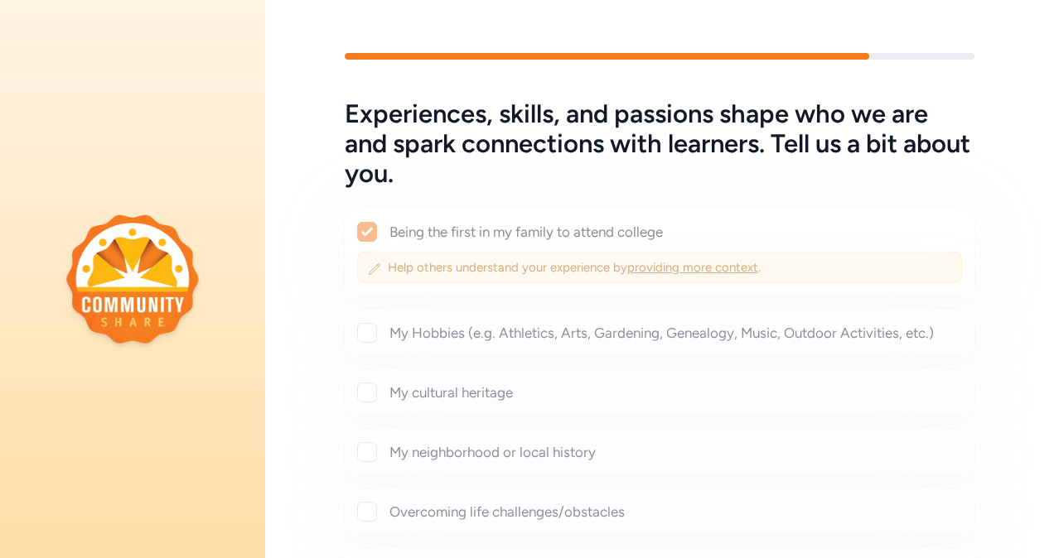
checkbox input "false"
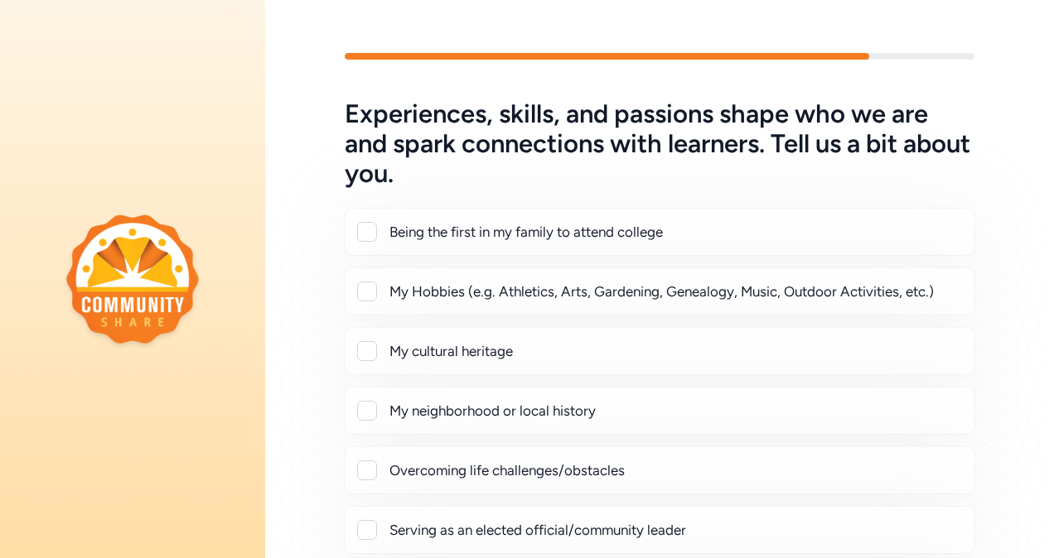
click at [424, 298] on div "My Hobbies (e.g. Athletics, Arts, Gardening, Genealogy, Music, Outdoor Activiti…" at bounding box center [675, 292] width 572 height 20
checkbox input "true"
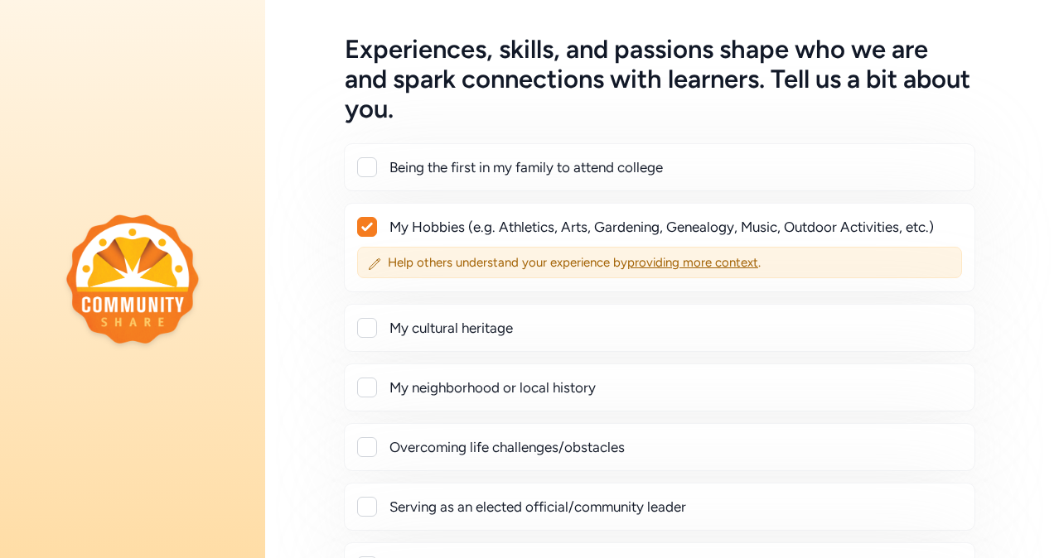
scroll to position [166, 0]
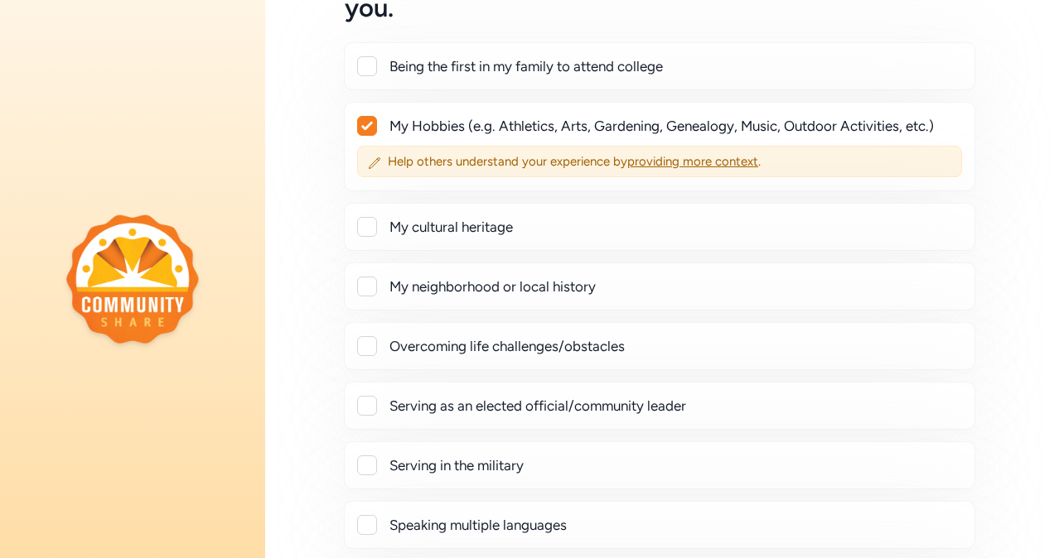
click at [447, 340] on div "Overcoming life challenges/obstacles" at bounding box center [675, 346] width 572 height 20
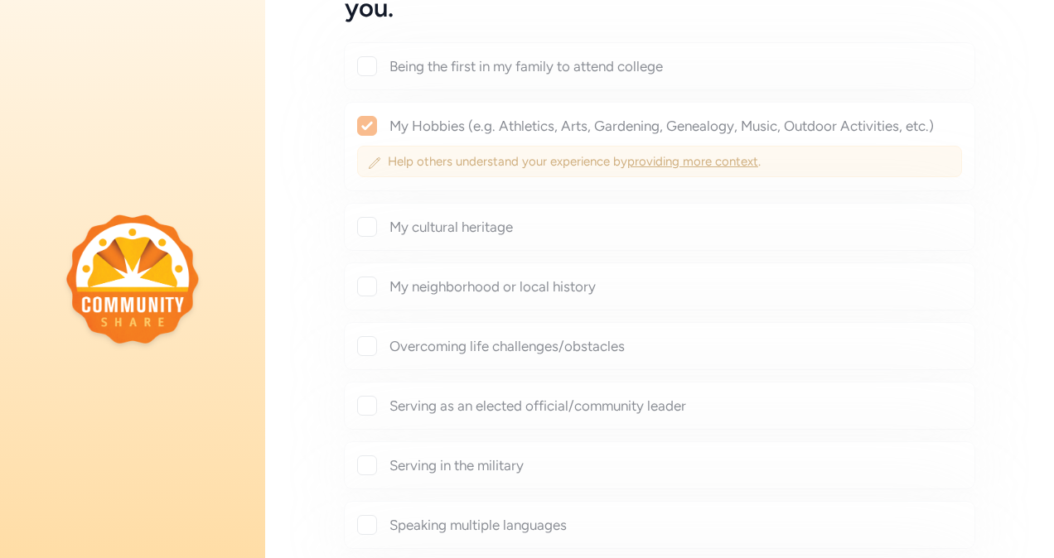
checkbox input "true"
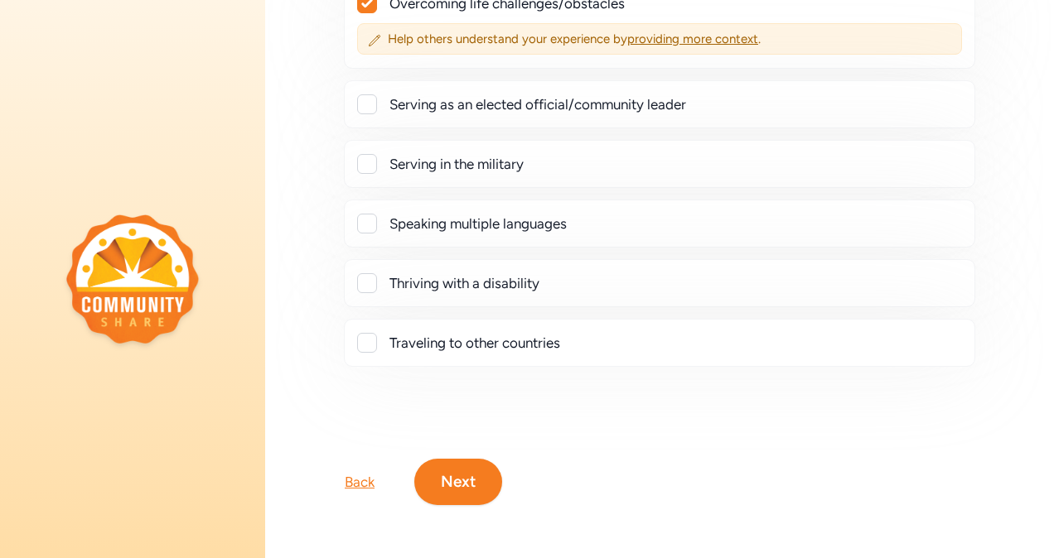
scroll to position [515, 0]
click at [459, 467] on button "Next" at bounding box center [458, 482] width 88 height 46
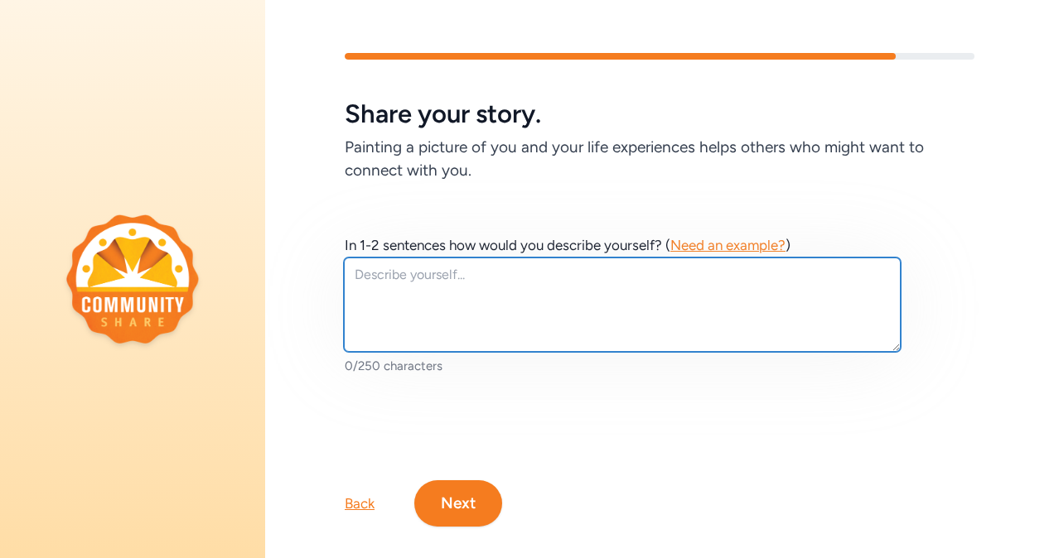
click at [468, 285] on textarea at bounding box center [622, 305] width 557 height 94
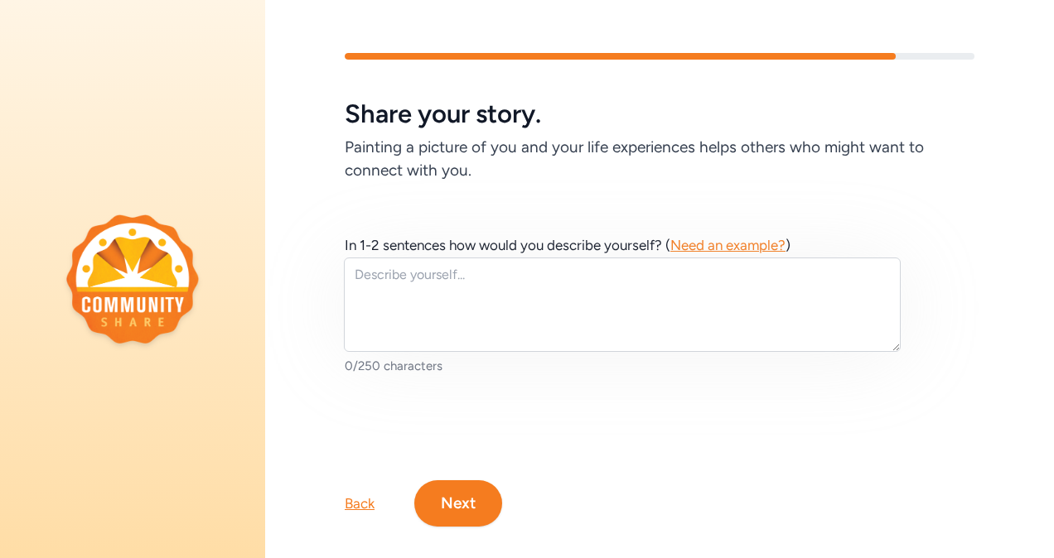
click at [457, 517] on button "Next" at bounding box center [458, 504] width 88 height 46
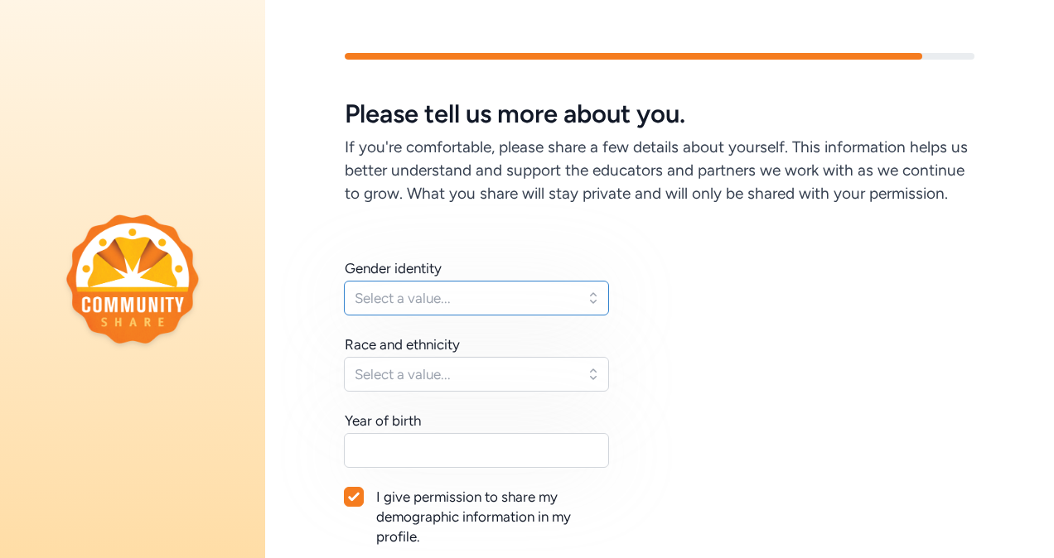
click at [508, 308] on span "Select a value..." at bounding box center [465, 298] width 220 height 20
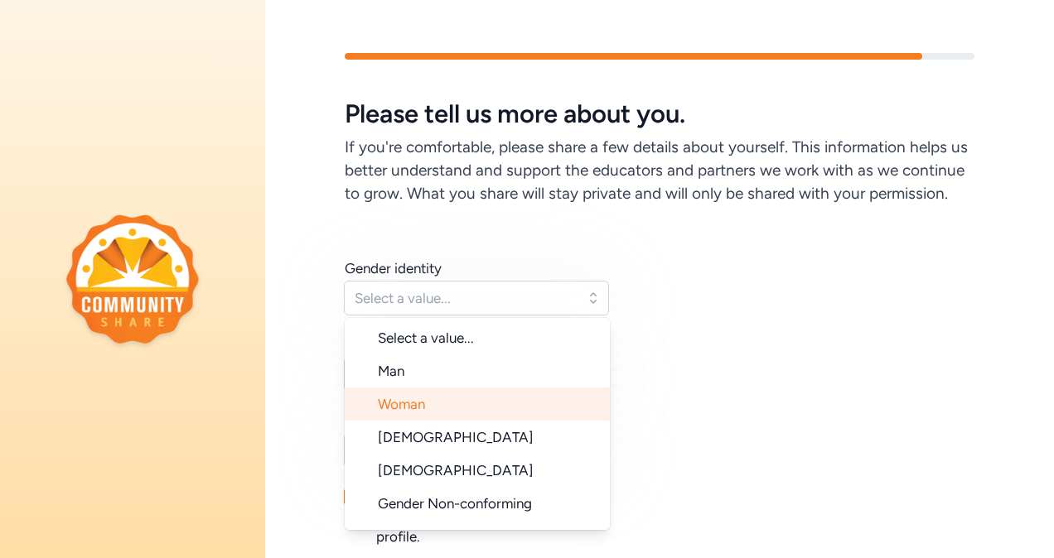
click at [471, 421] on li "Woman" at bounding box center [477, 404] width 265 height 33
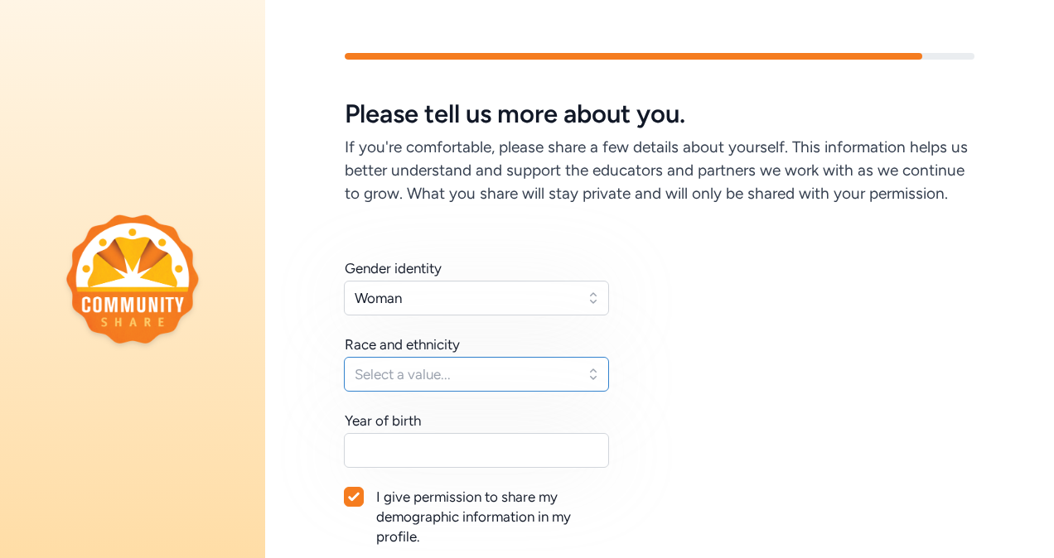
click at [438, 384] on span "Select a value..." at bounding box center [465, 375] width 220 height 20
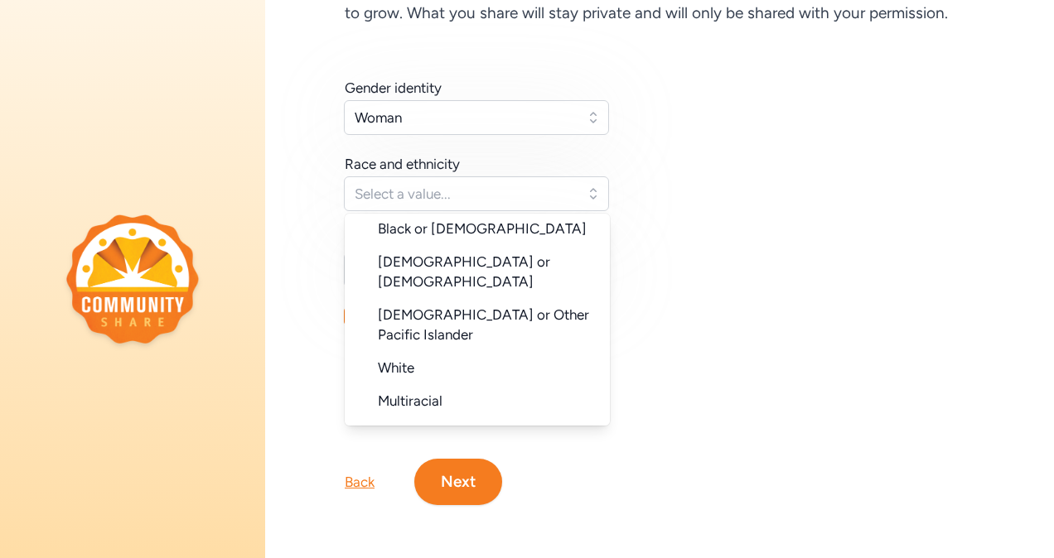
scroll to position [151, 0]
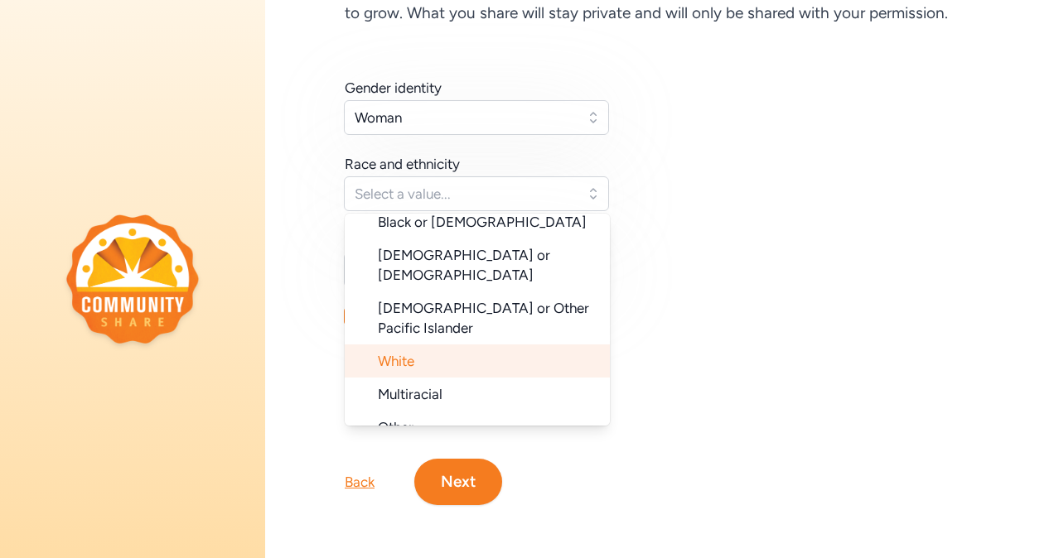
click at [490, 345] on li "White" at bounding box center [477, 361] width 265 height 33
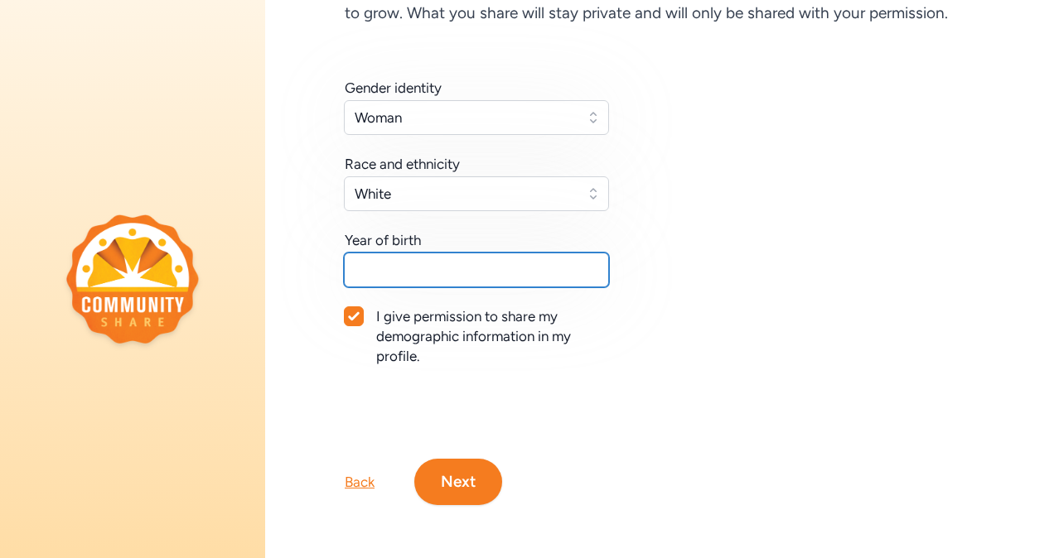
click at [433, 253] on input "text" at bounding box center [476, 270] width 265 height 35
type input "1981"
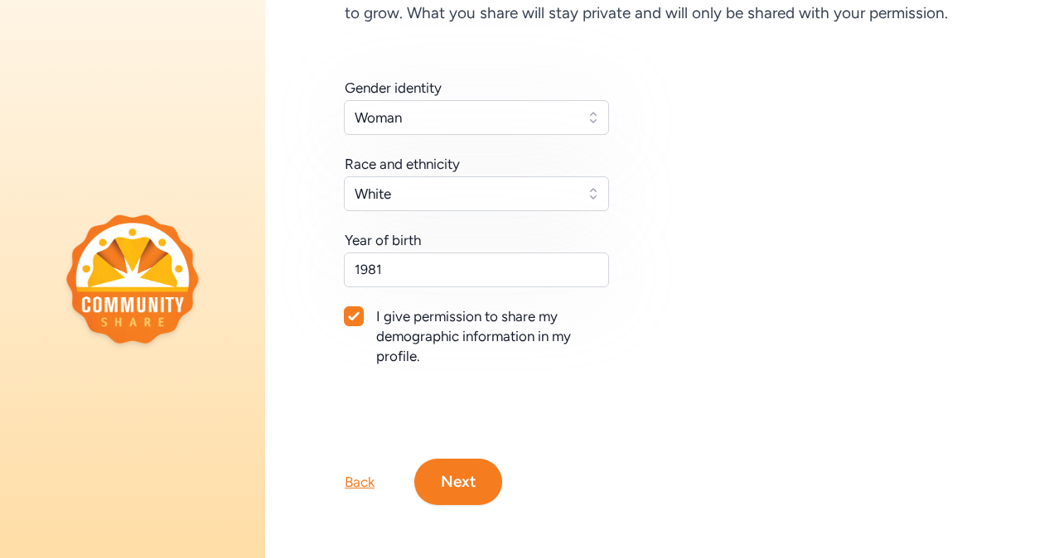
click at [459, 476] on button "Next" at bounding box center [458, 482] width 88 height 46
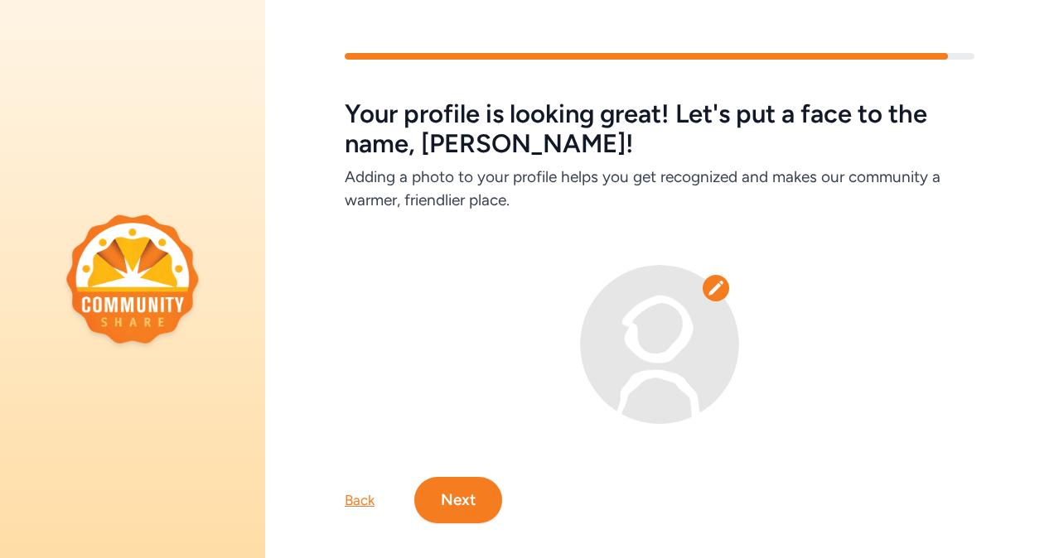
click at [708, 289] on icon at bounding box center [716, 288] width 17 height 17
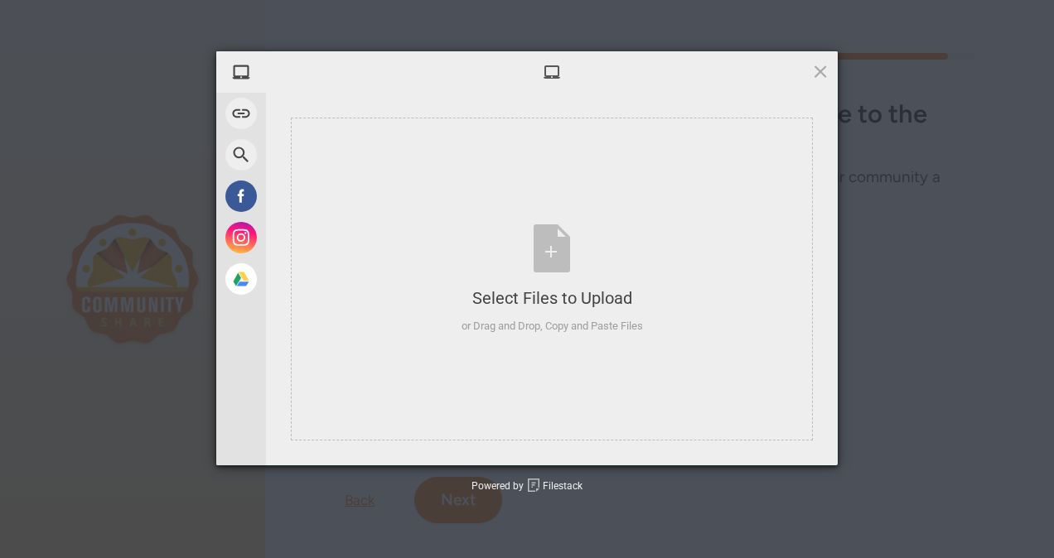
click at [829, 65] on div at bounding box center [552, 71] width 572 height 41
drag, startPoint x: 825, startPoint y: 75, endPoint x: 817, endPoint y: 76, distance: 8.5
click at [825, 75] on span at bounding box center [820, 71] width 18 height 18
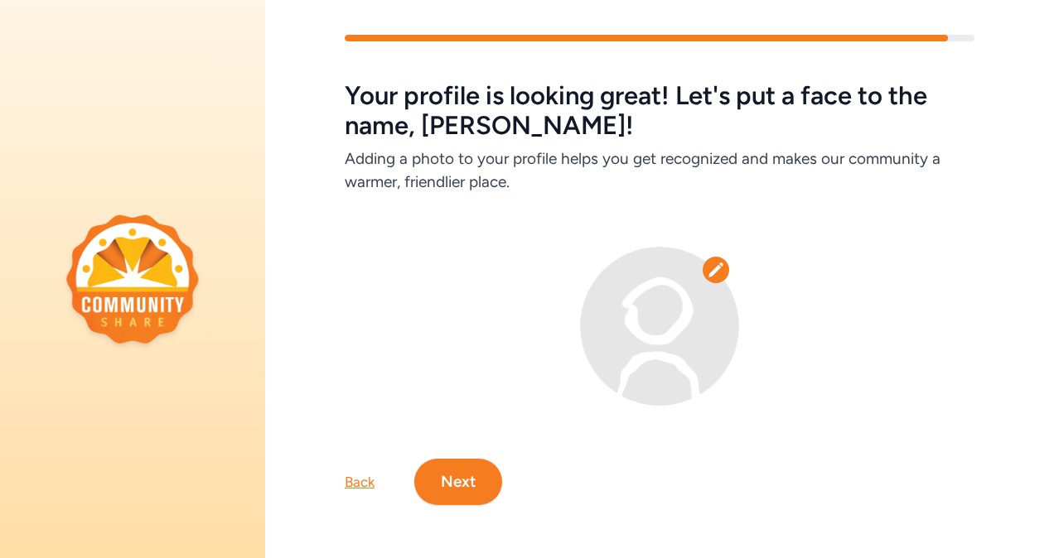
scroll to position [31, 0]
click at [457, 487] on button "Next" at bounding box center [458, 482] width 88 height 46
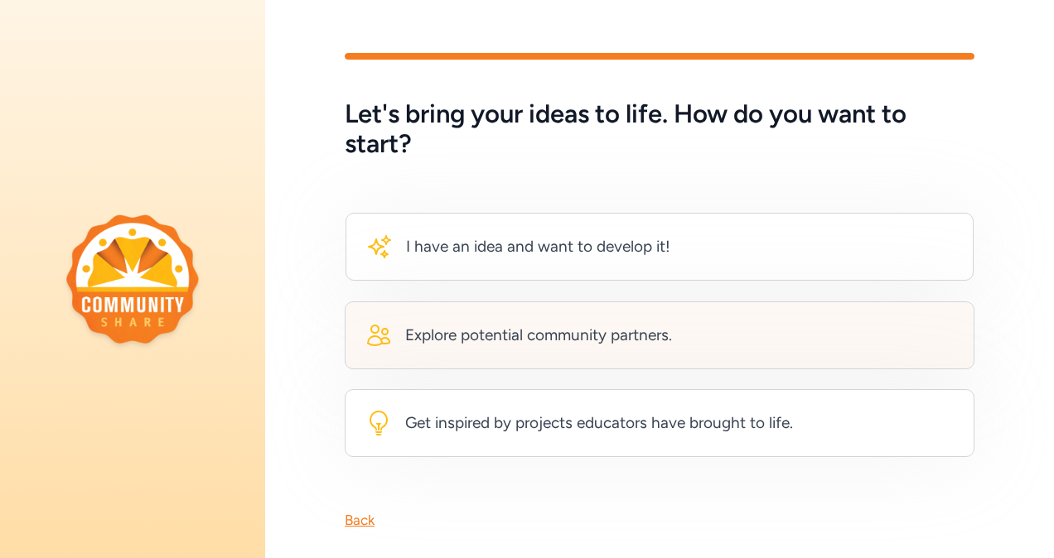
click at [582, 331] on div "Explore potential community partners." at bounding box center [538, 335] width 267 height 23
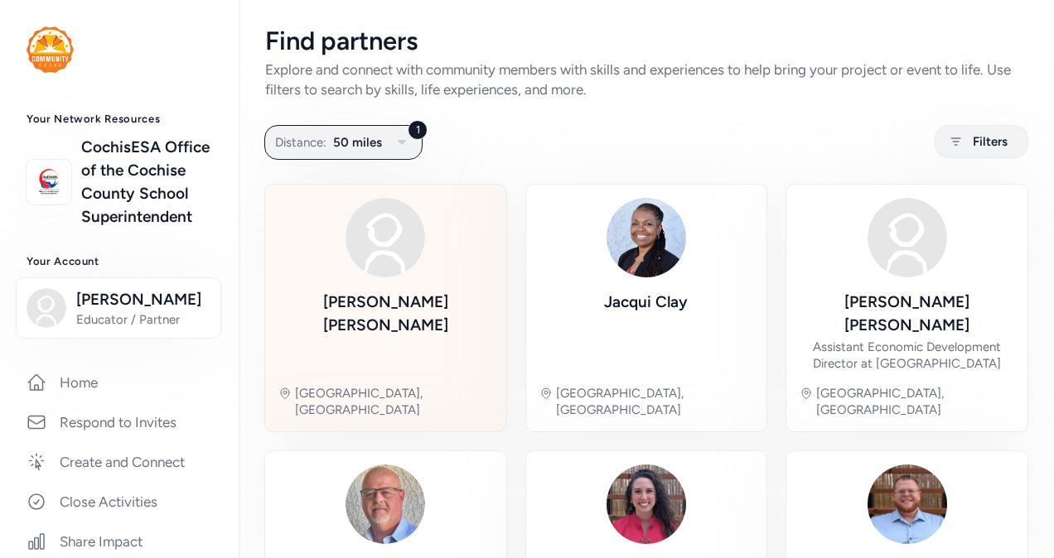
click at [451, 259] on div "[PERSON_NAME] [GEOGRAPHIC_DATA], [GEOGRAPHIC_DATA]" at bounding box center [385, 308] width 215 height 220
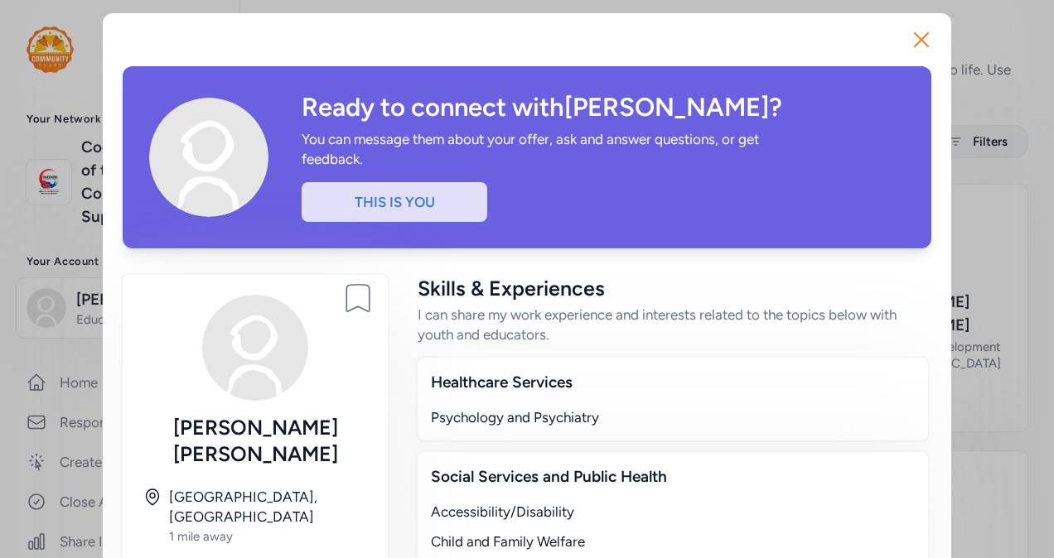
click at [375, 209] on div "This is you" at bounding box center [395, 202] width 186 height 40
click at [914, 36] on icon "button" at bounding box center [921, 40] width 27 height 27
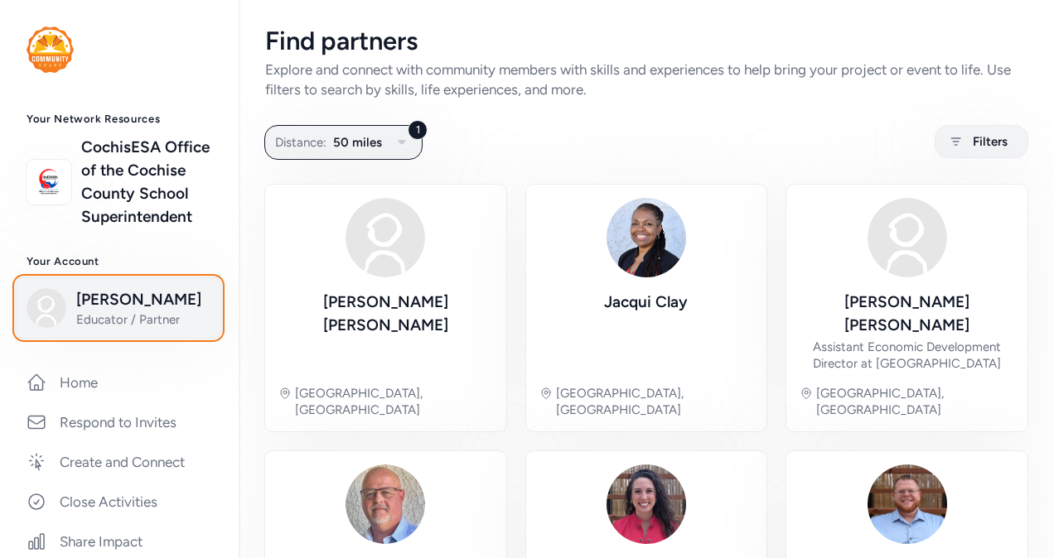
click at [82, 312] on span "[PERSON_NAME]" at bounding box center [143, 299] width 134 height 23
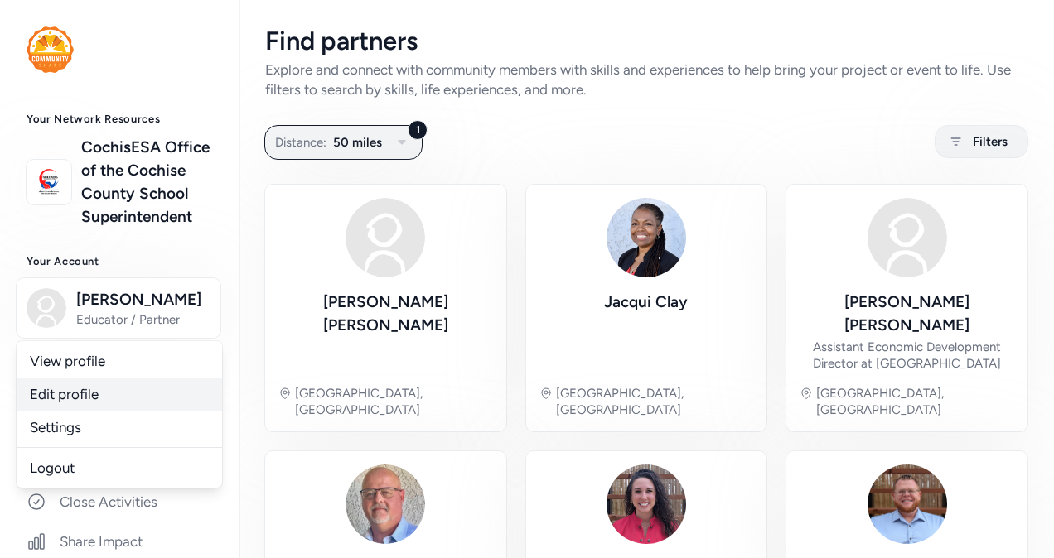
click at [75, 411] on link "Edit profile" at bounding box center [119, 394] width 205 height 33
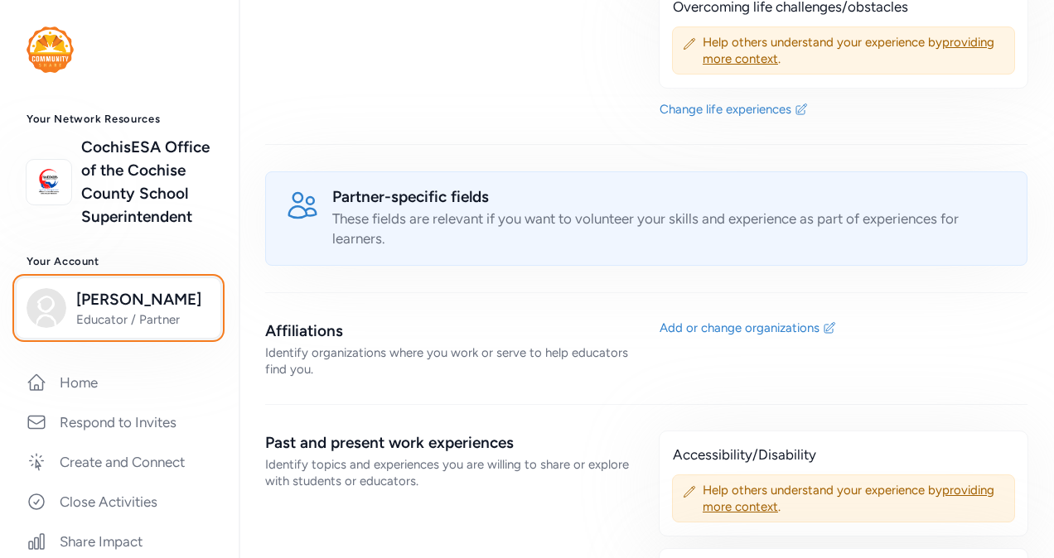
scroll to position [1077, 0]
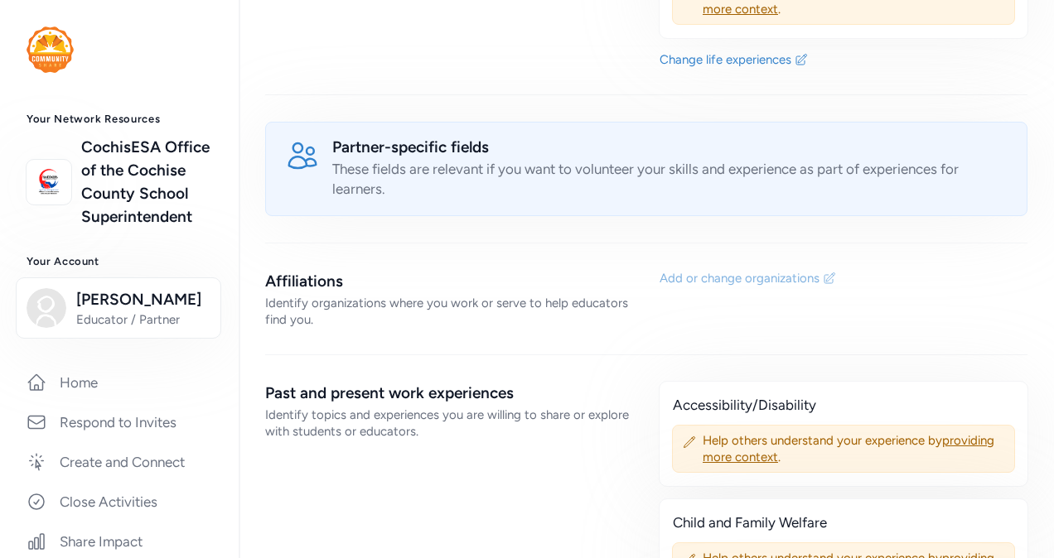
click at [766, 273] on div "Add or change organizations" at bounding box center [740, 278] width 160 height 17
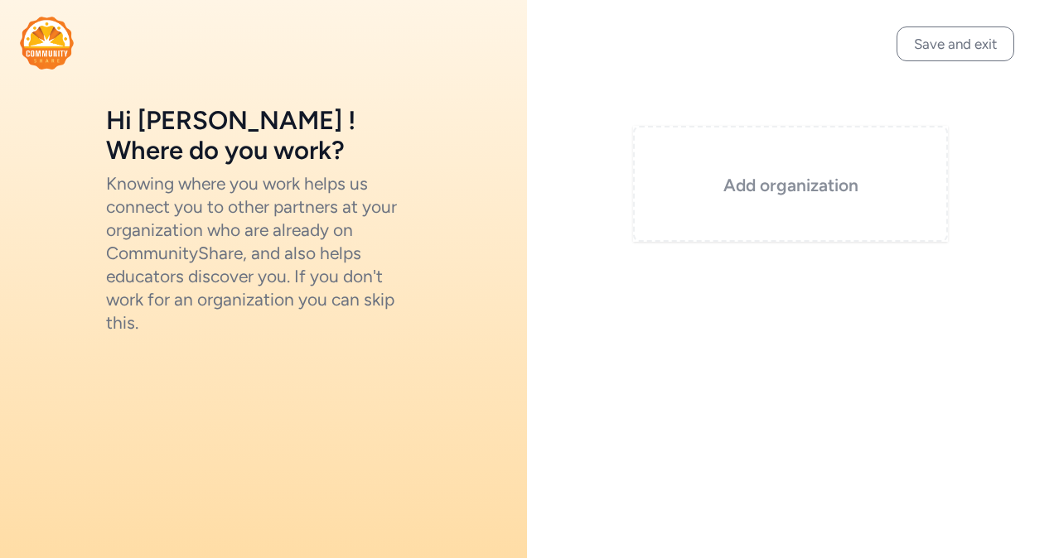
click at [772, 191] on h3 "Add organization" at bounding box center [790, 185] width 232 height 23
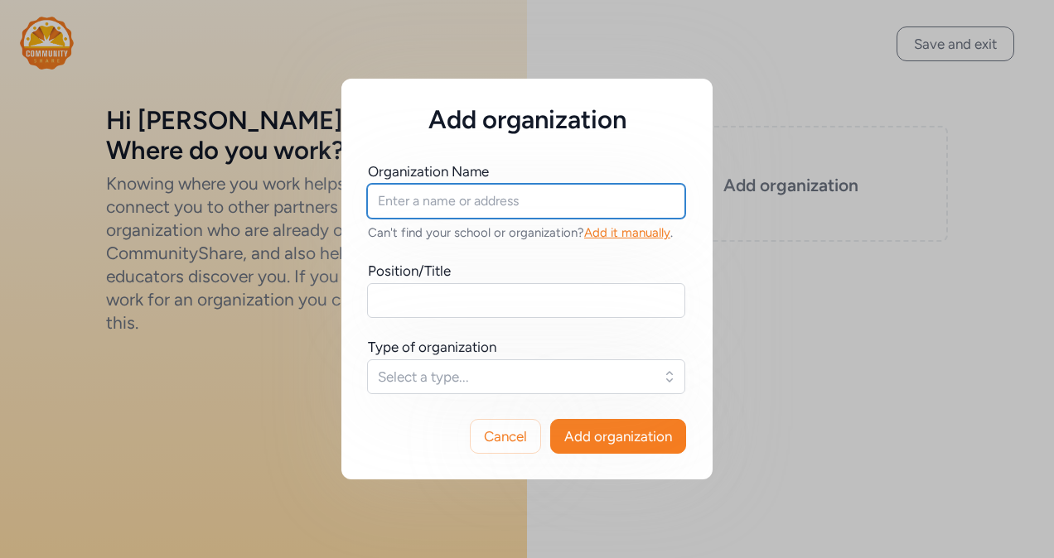
click at [515, 200] on input "text" at bounding box center [526, 201] width 318 height 35
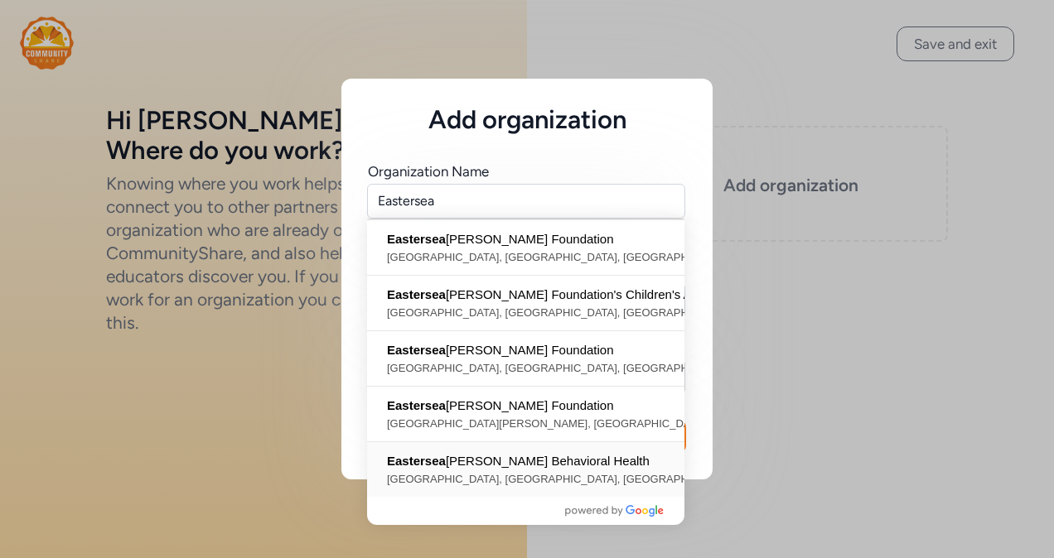
type input "Easterseals Blake Behavioral Health, [GEOGRAPHIC_DATA], [GEOGRAPHIC_DATA], [GEO…"
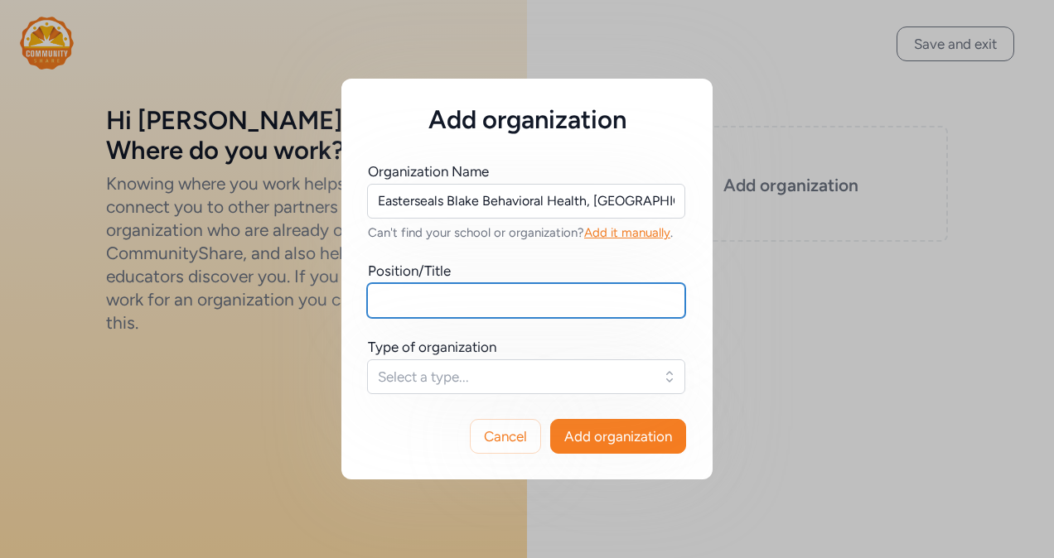
click at [513, 289] on input "text" at bounding box center [526, 300] width 318 height 35
type input "Clinical Site Director"
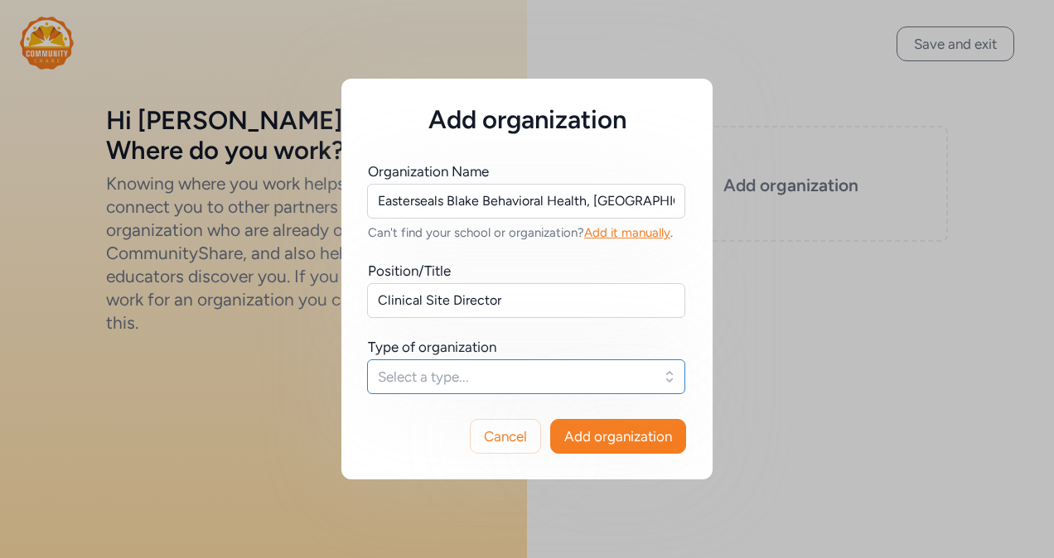
click at [425, 376] on span "Select a type..." at bounding box center [514, 377] width 273 height 20
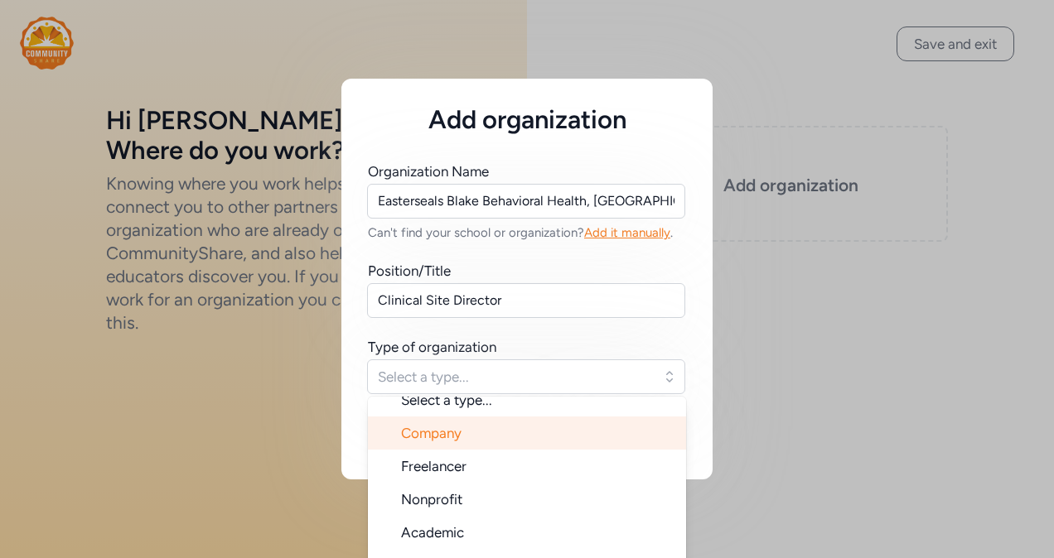
scroll to position [27, 0]
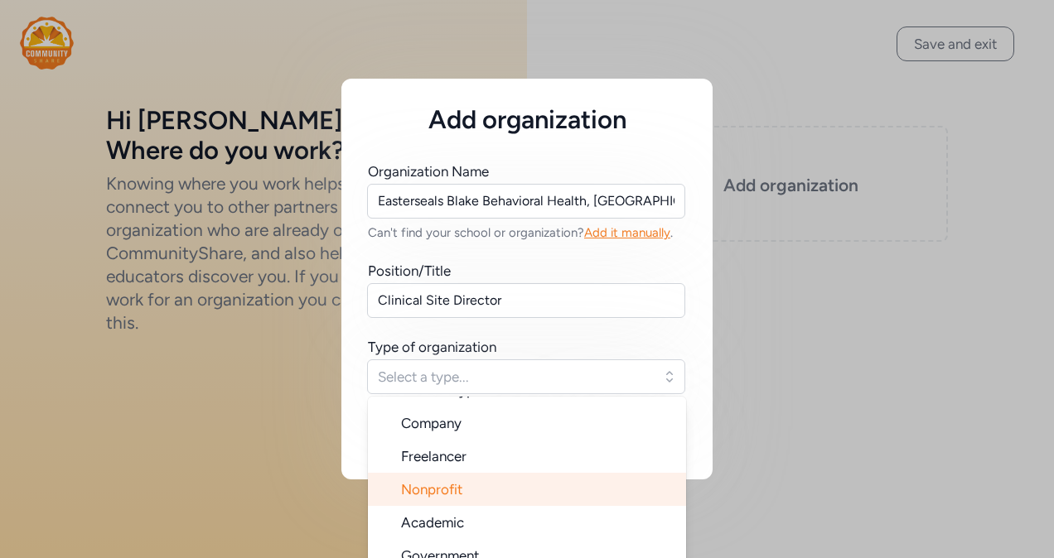
click at [496, 486] on li "Nonprofit" at bounding box center [527, 489] width 318 height 33
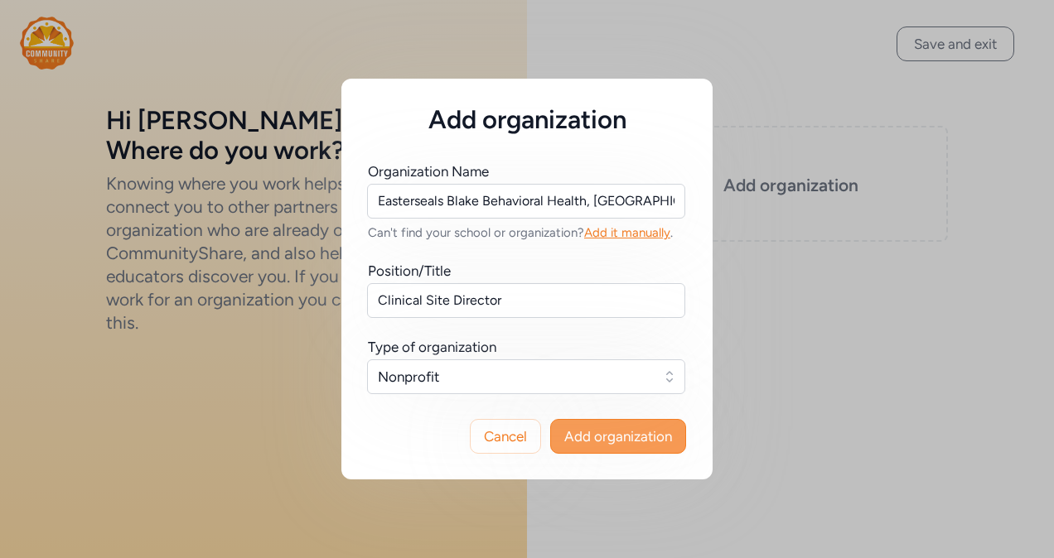
click at [636, 441] on span "Add organization" at bounding box center [618, 437] width 108 height 20
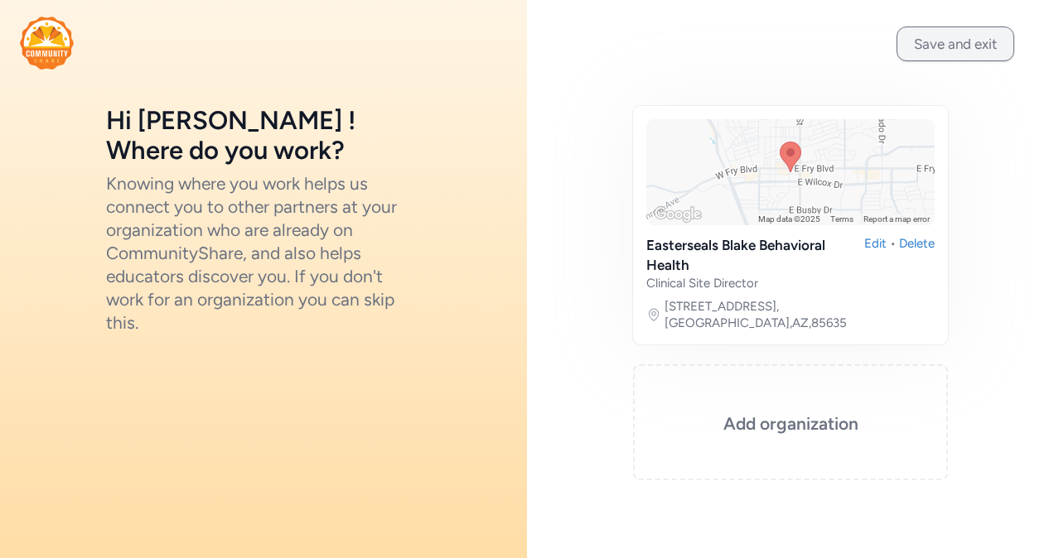
click at [958, 50] on button "Save and exit" at bounding box center [956, 44] width 118 height 35
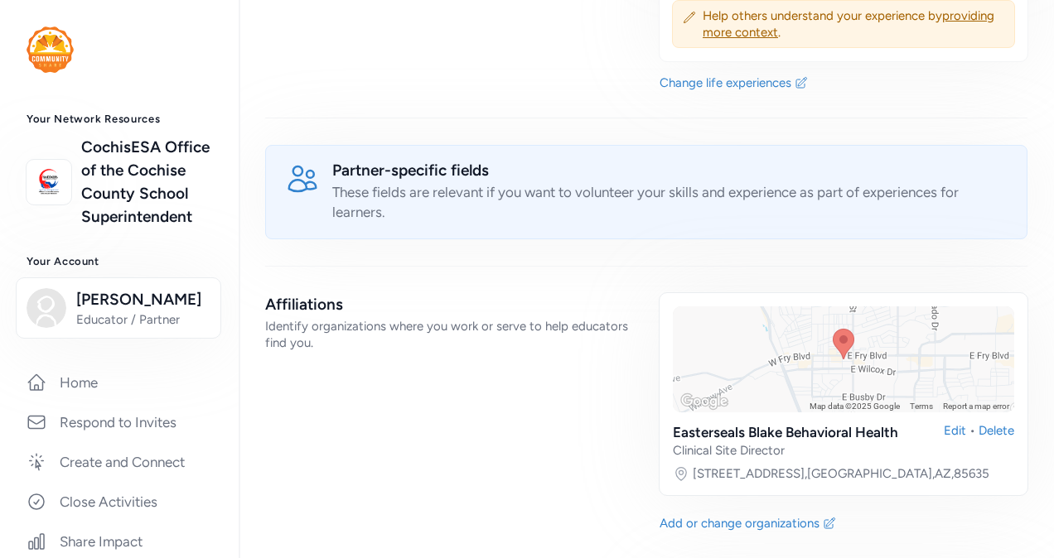
scroll to position [308, 0]
